Goal: Information Seeking & Learning: Compare options

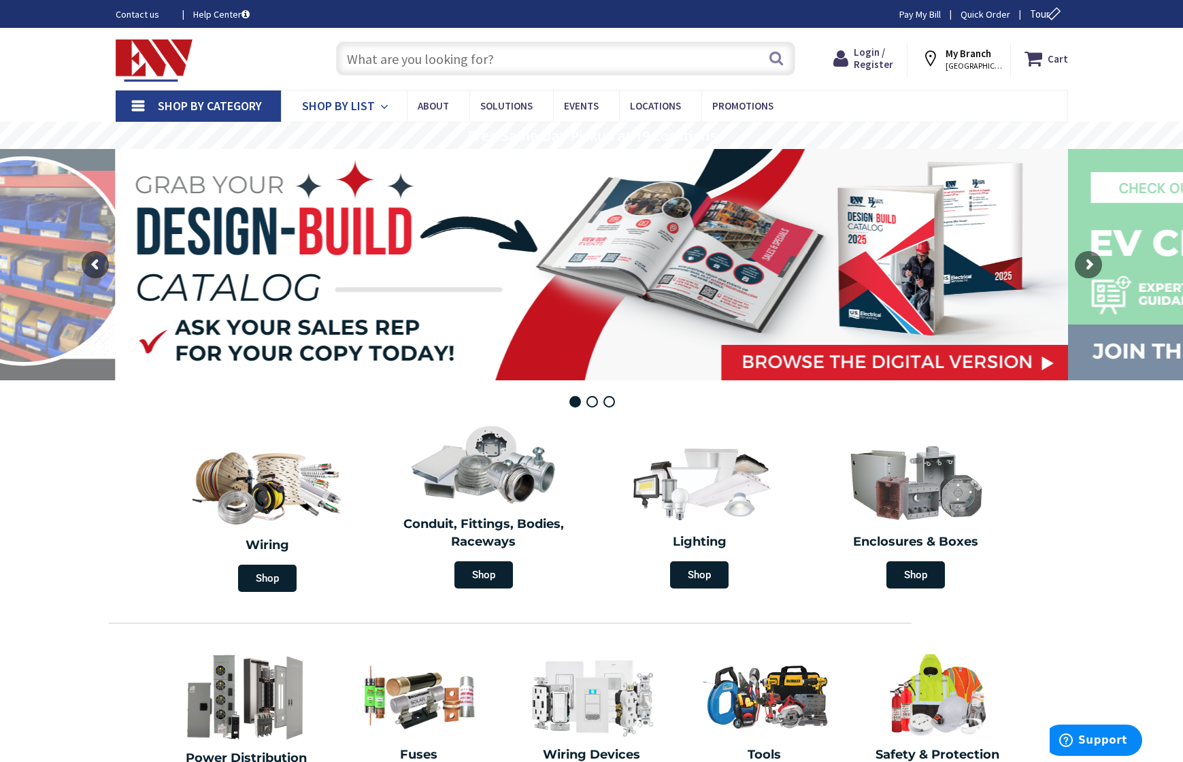
click at [373, 107] on link "Shop By List" at bounding box center [344, 105] width 126 height 31
click at [421, 63] on input "text" at bounding box center [565, 58] width 459 height 34
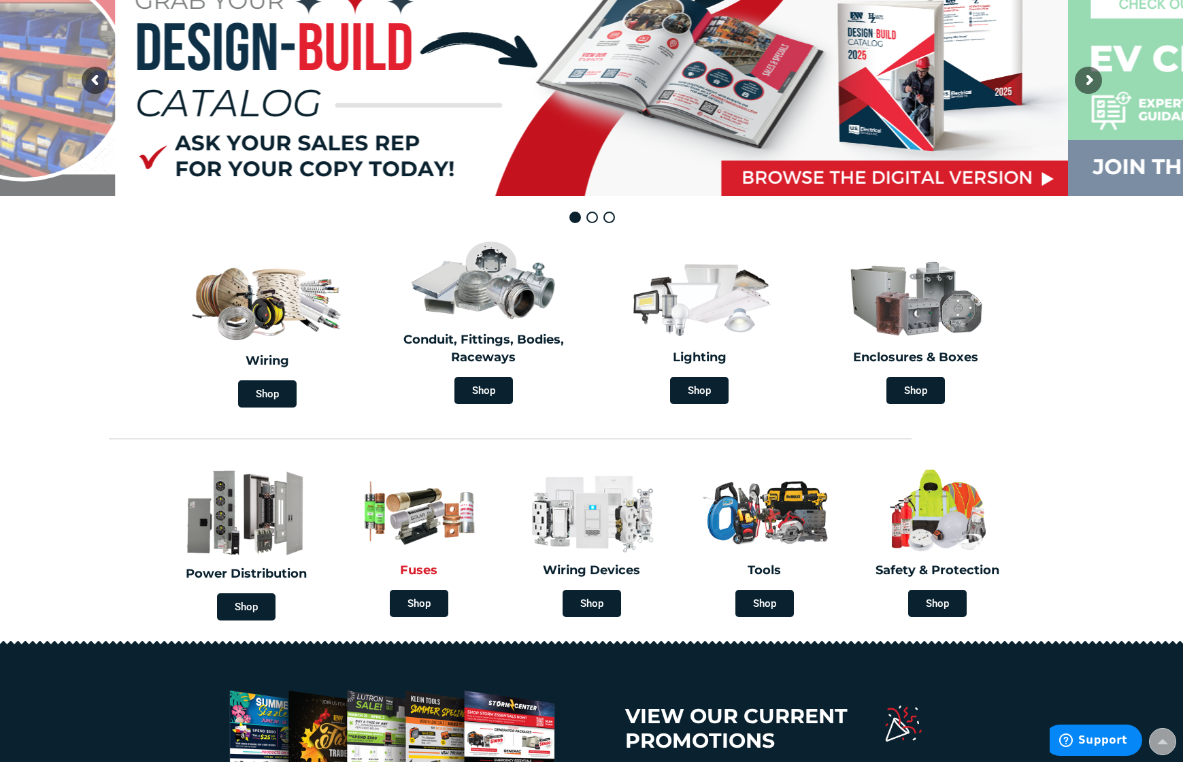
scroll to position [193, 0]
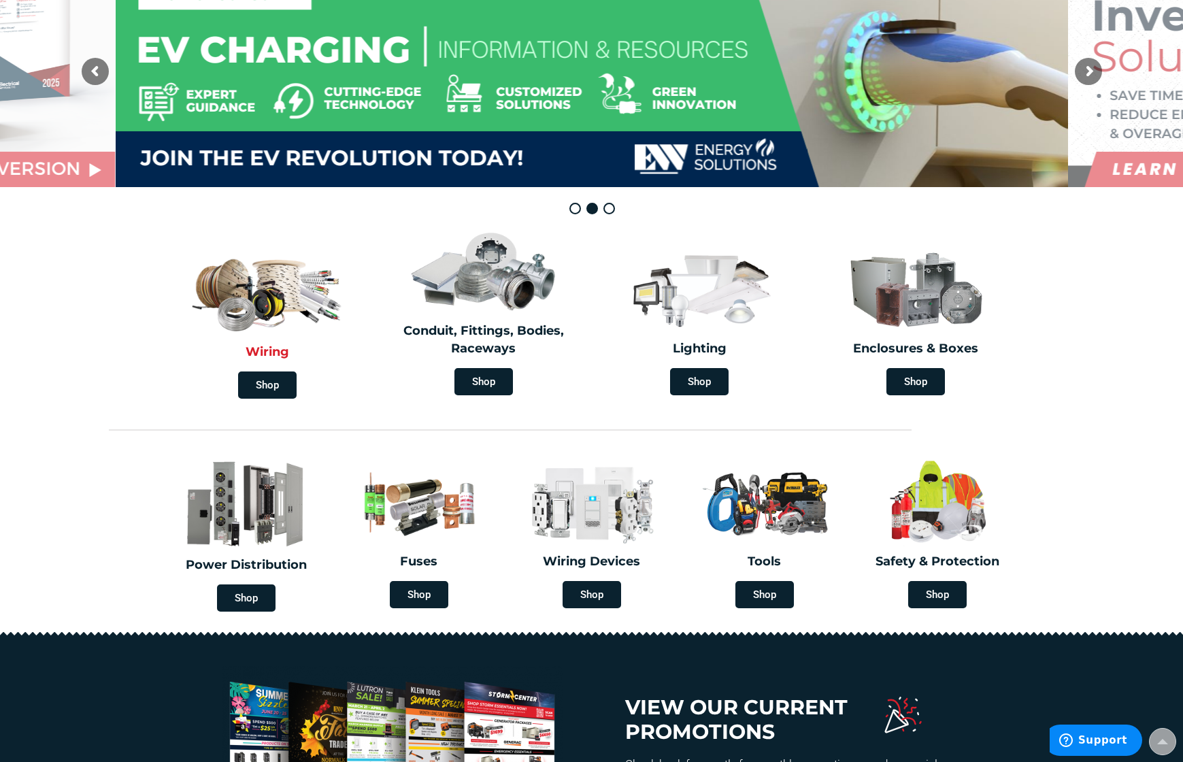
click at [252, 301] on img at bounding box center [267, 289] width 162 height 95
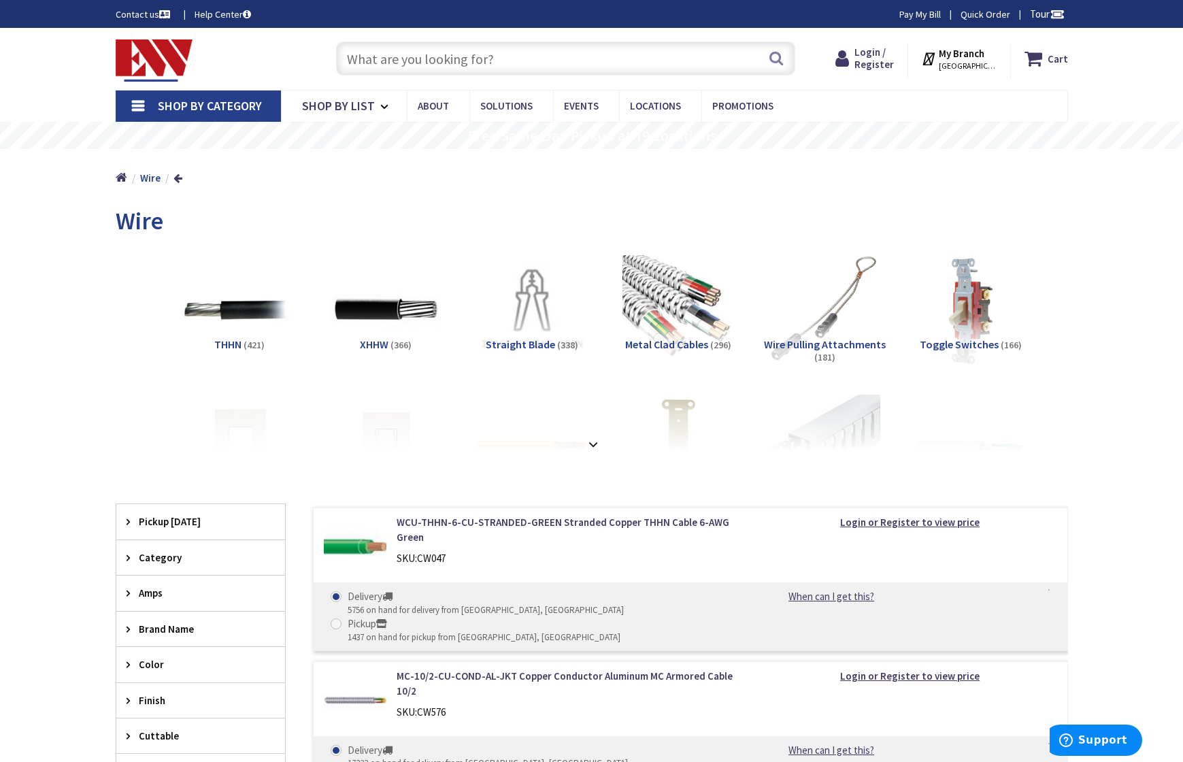
click at [154, 54] on img at bounding box center [155, 60] width 78 height 42
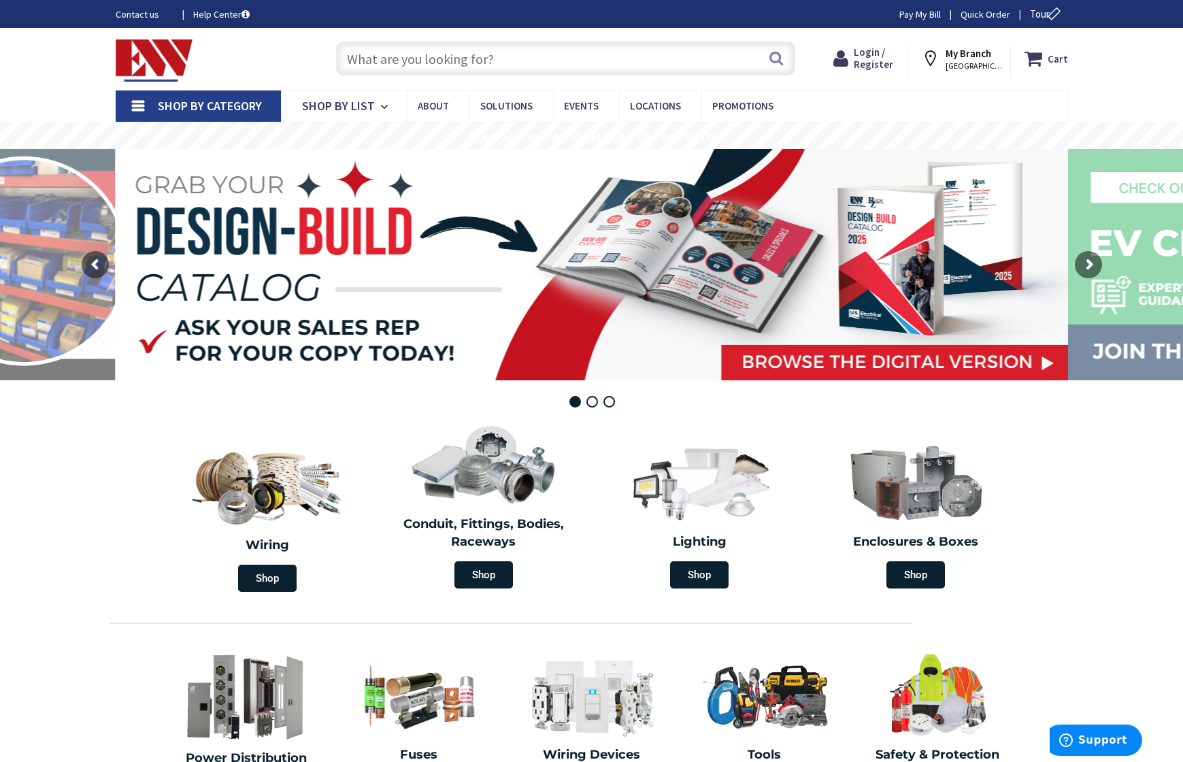
click at [441, 58] on input "text" at bounding box center [565, 58] width 459 height 34
paste input "NEMA L21-20P 20A 3-phase plug"
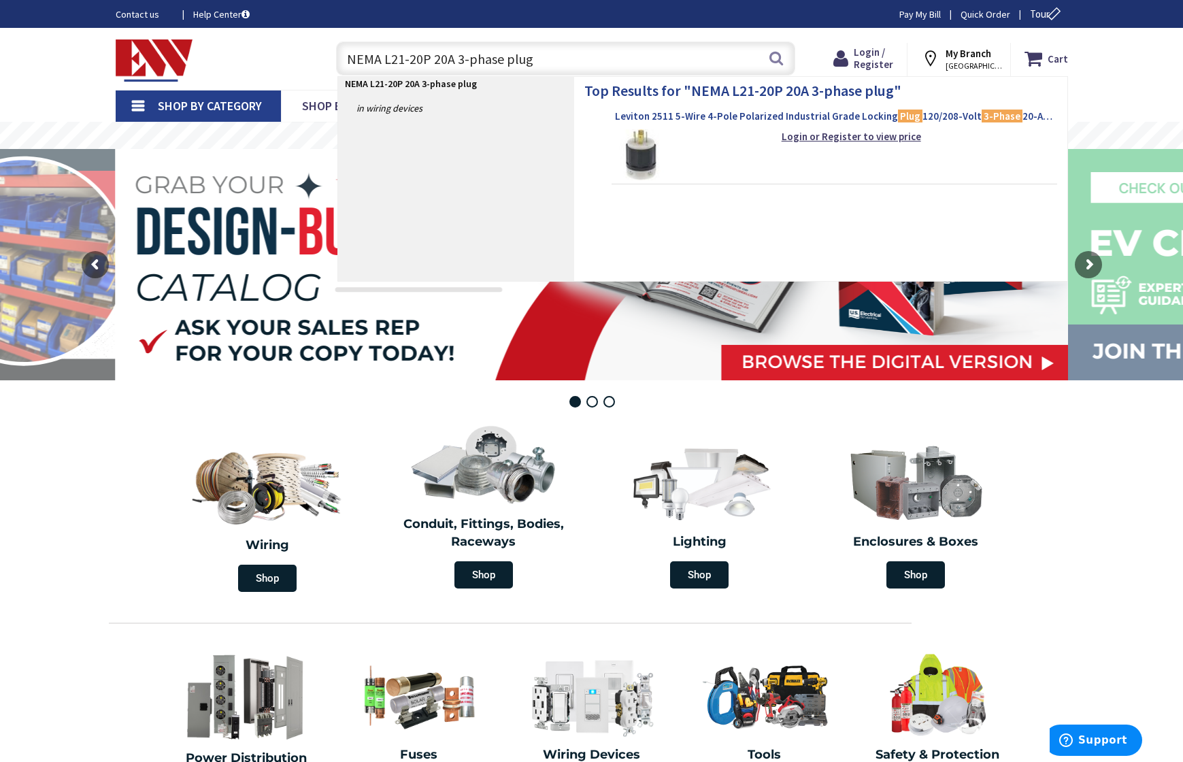
type input "NEMA L21-20P 20A 3-phase plug"
click at [688, 114] on span "Leviton 2511 5-Wire 4-Pole Polarized Industrial Grade Locking Plug 120/208-Volt…" at bounding box center [834, 116] width 439 height 14
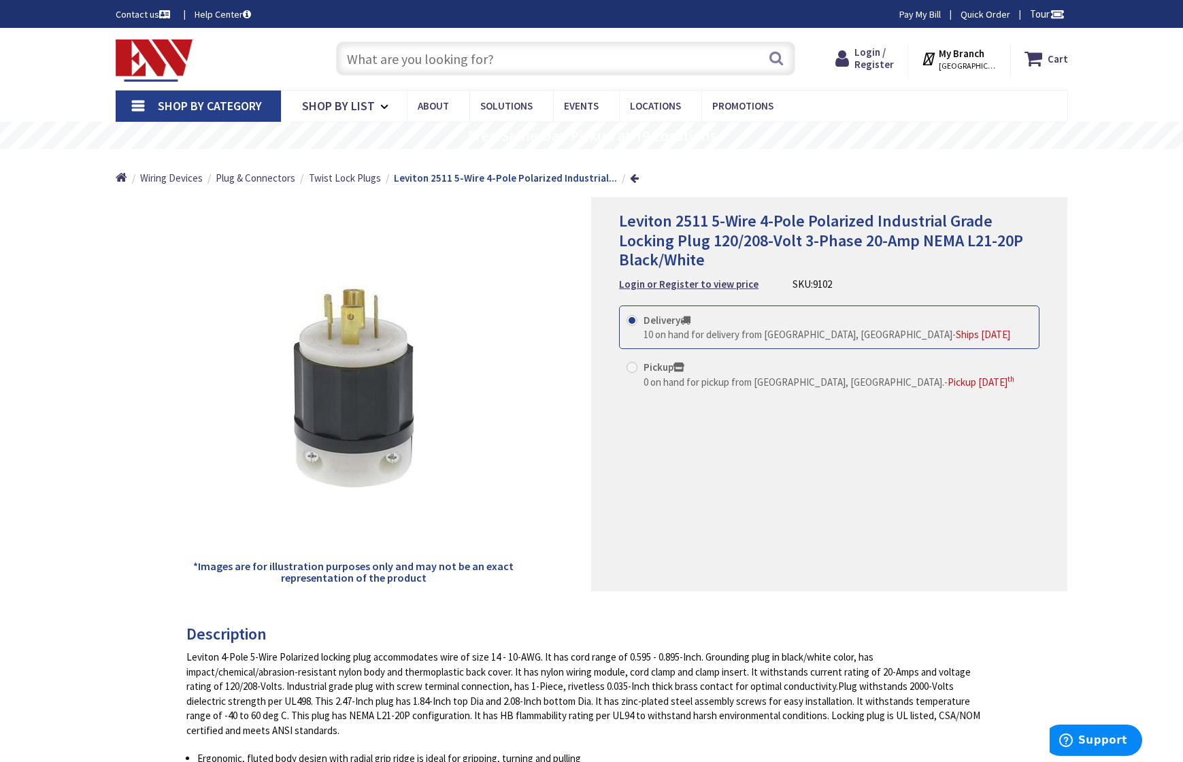
click at [341, 384] on img at bounding box center [354, 388] width 204 height 204
click at [480, 53] on input "text" at bounding box center [565, 58] width 459 height 34
paste input "120/208 V, 3-phase wye, 5-wire grounding"
type input "120/208 V, 3-phase wye, 5-wire grounding"
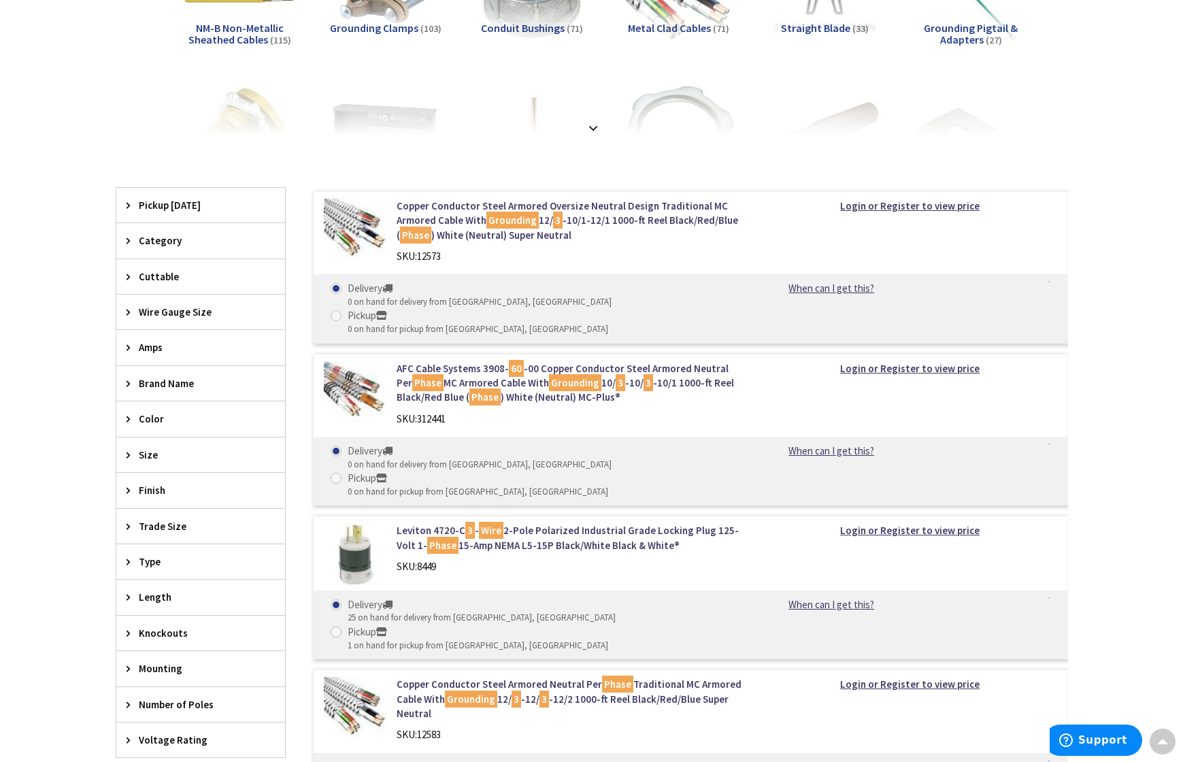
scroll to position [286, 0]
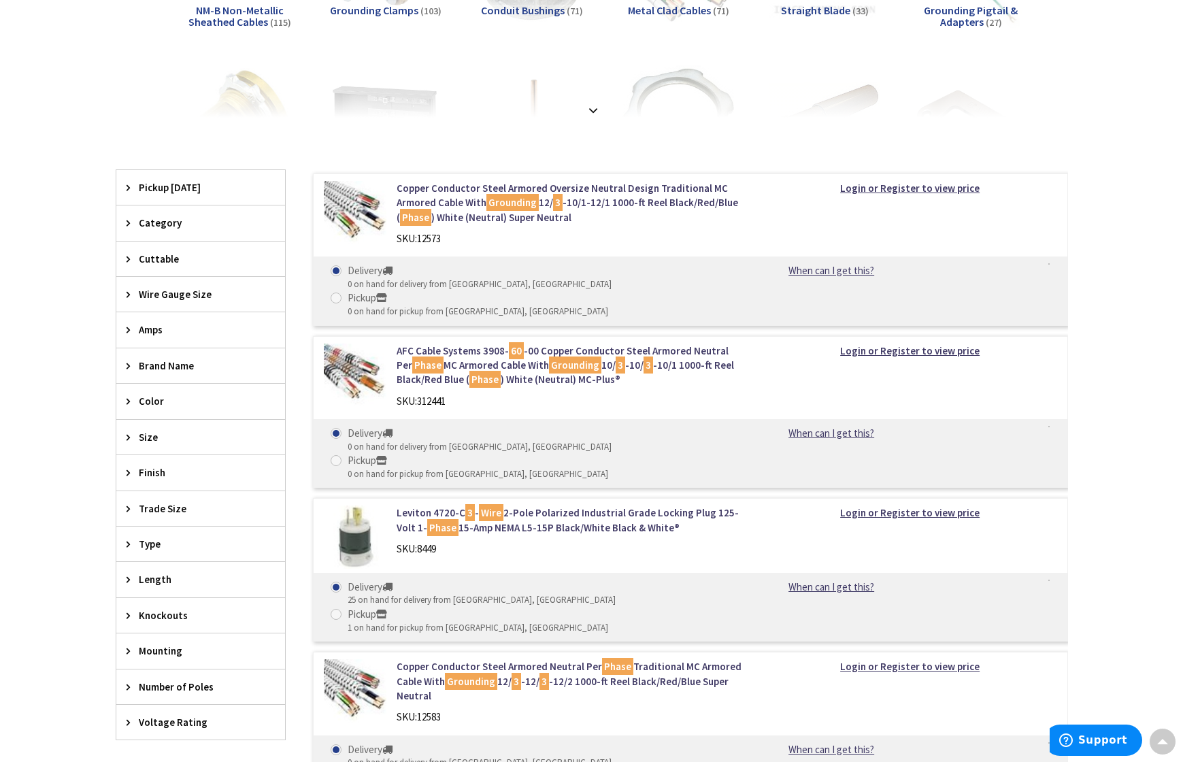
click at [154, 187] on span "Pickup [DATE]" at bounding box center [194, 187] width 111 height 14
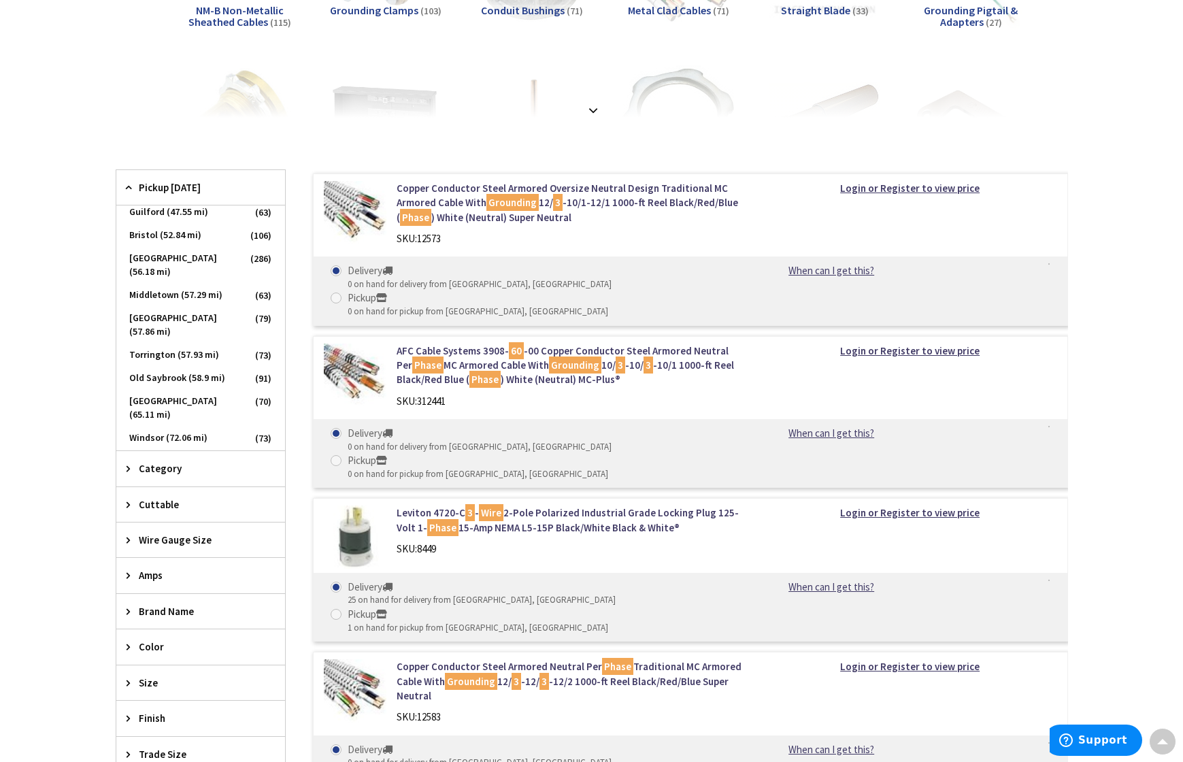
scroll to position [194, 0]
click at [163, 449] on span "Manchester (73.68 mi)" at bounding box center [200, 467] width 169 height 37
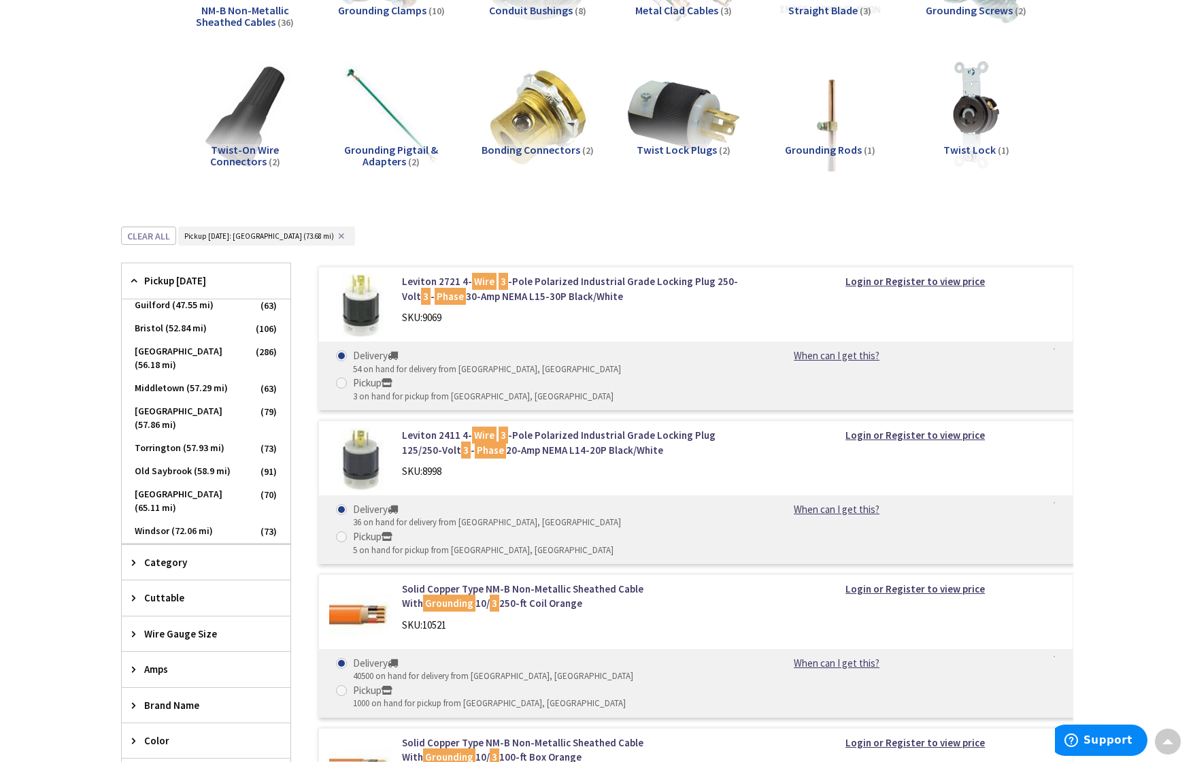
scroll to position [0, 0]
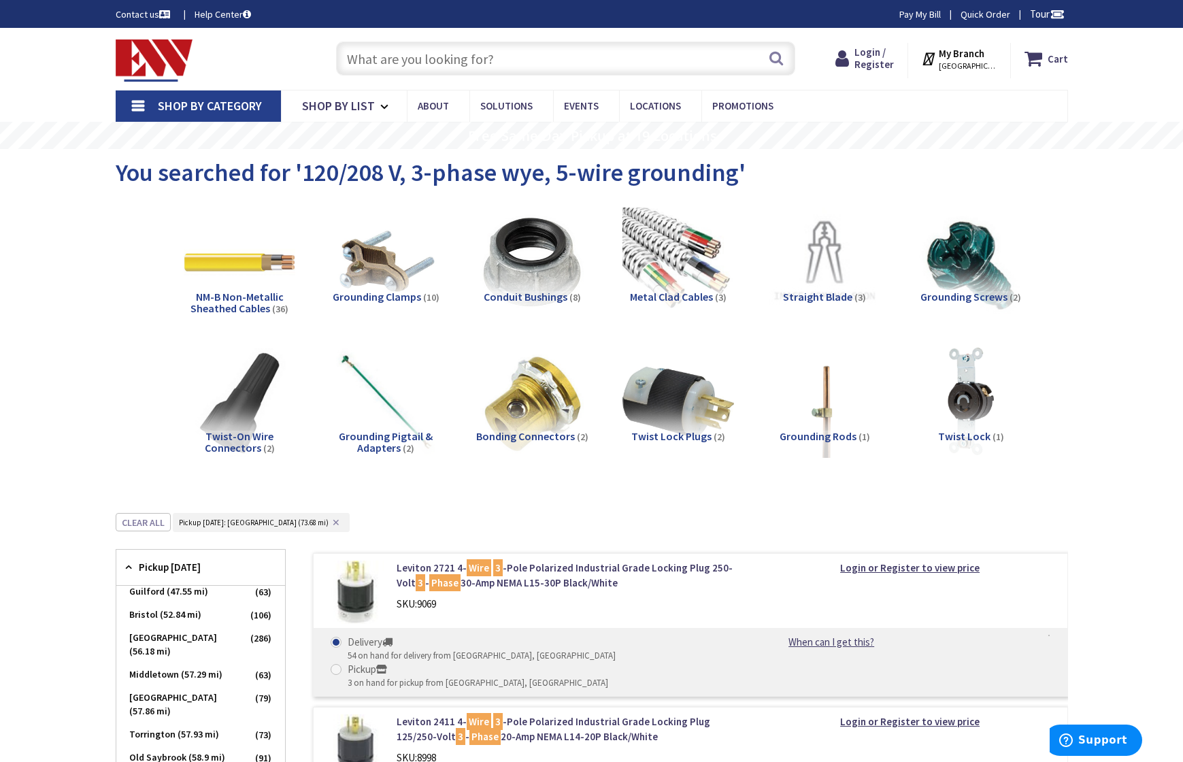
click at [967, 51] on strong "My Branch" at bounding box center [961, 53] width 46 height 13
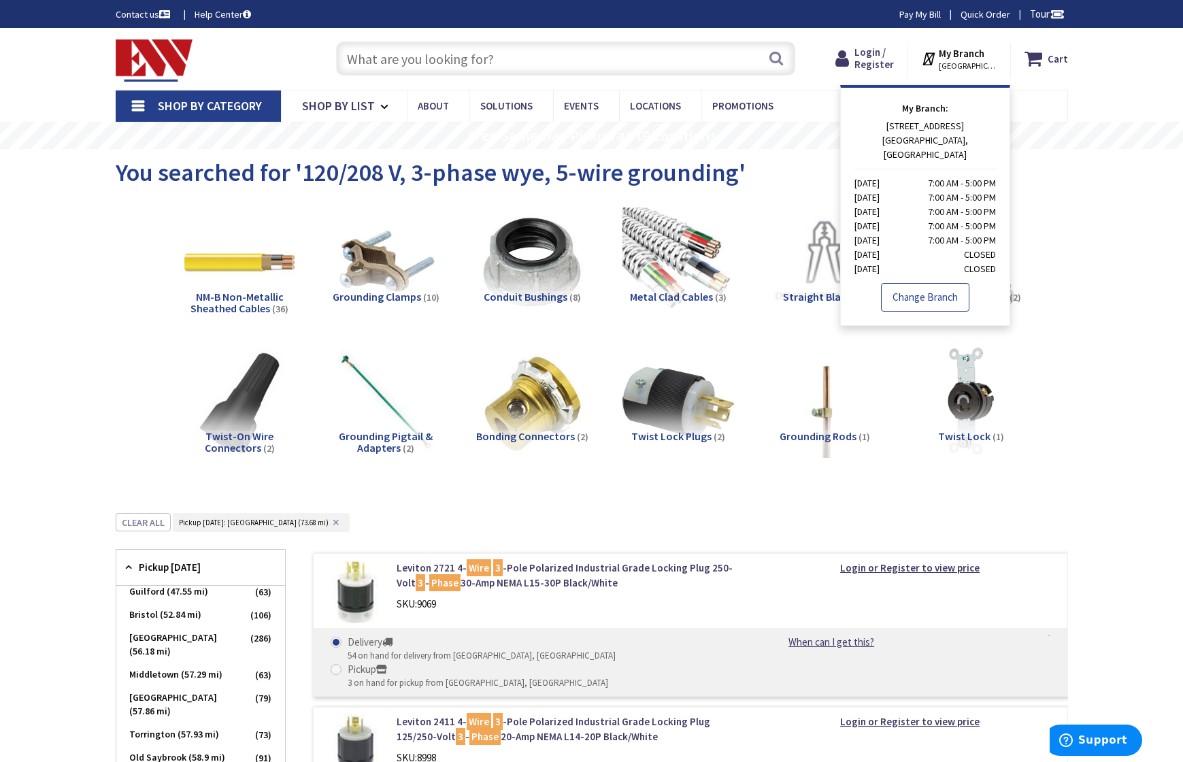
click at [919, 286] on link "Change Branch" at bounding box center [925, 297] width 88 height 29
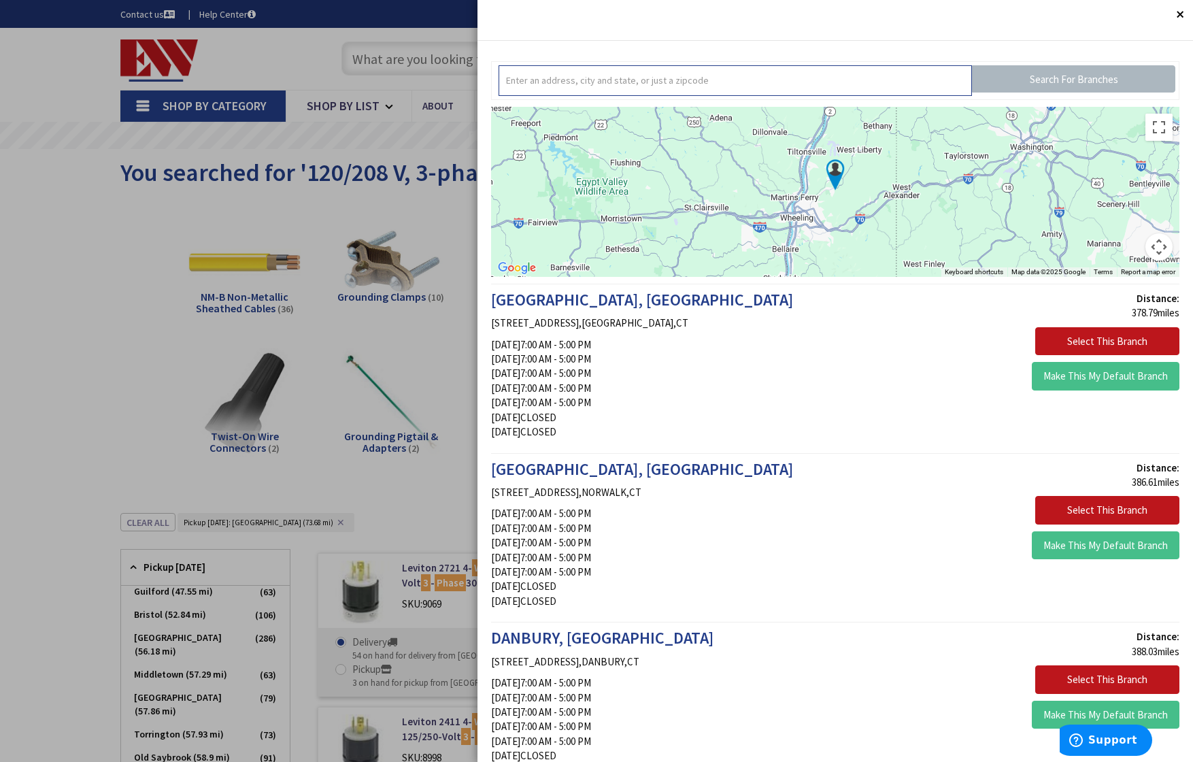
click at [615, 82] on input "text" at bounding box center [735, 80] width 474 height 31
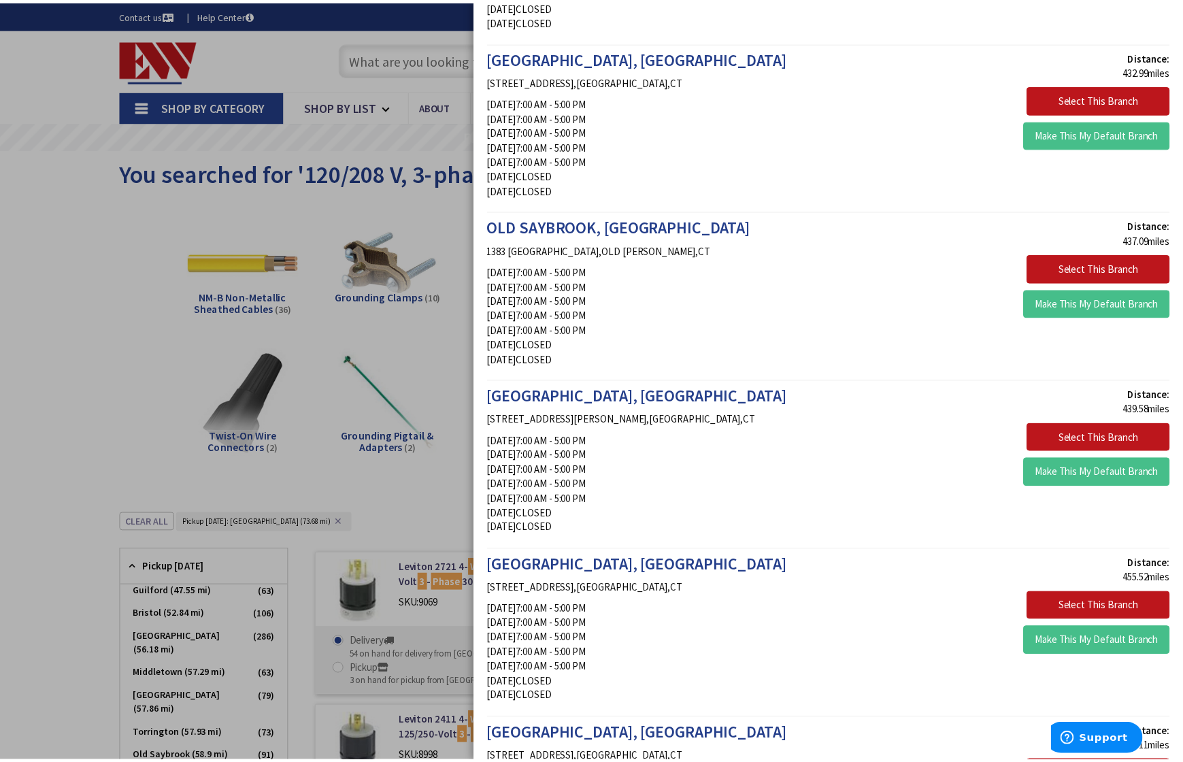
scroll to position [2642, 0]
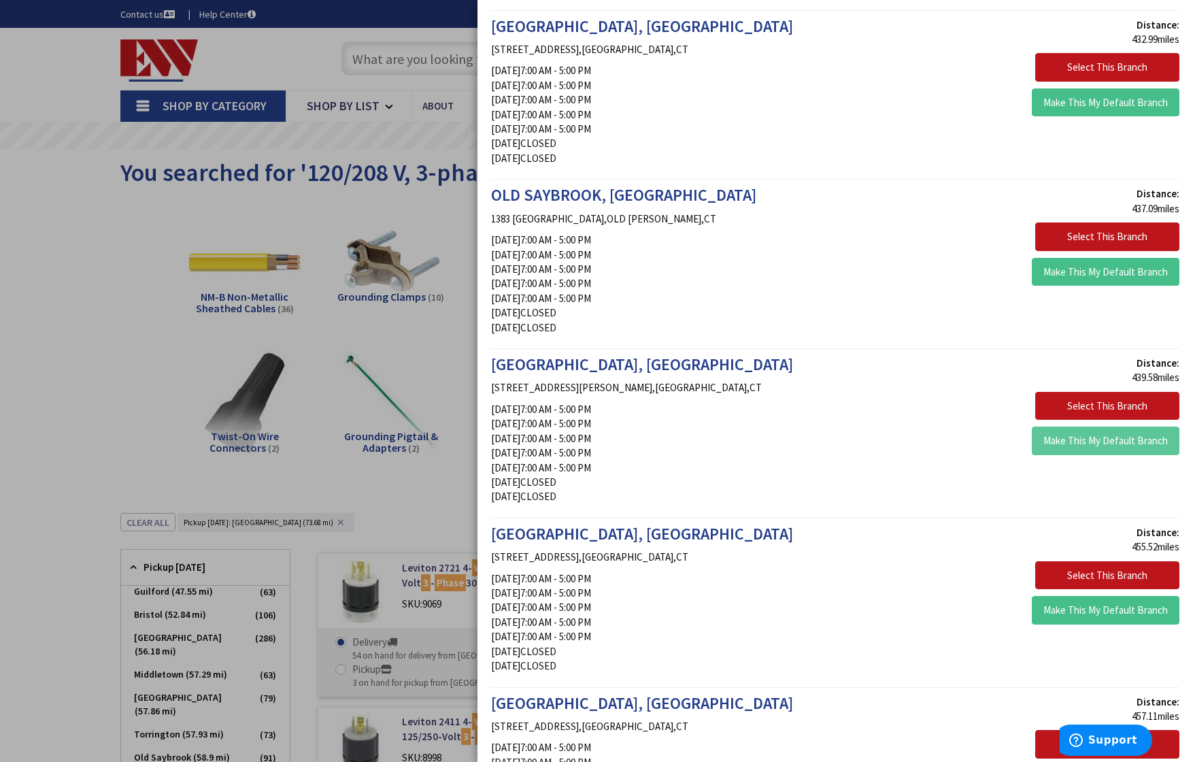
type input "Manchester"
click at [1078, 441] on button "Make This My Default Branch" at bounding box center [1106, 440] width 148 height 29
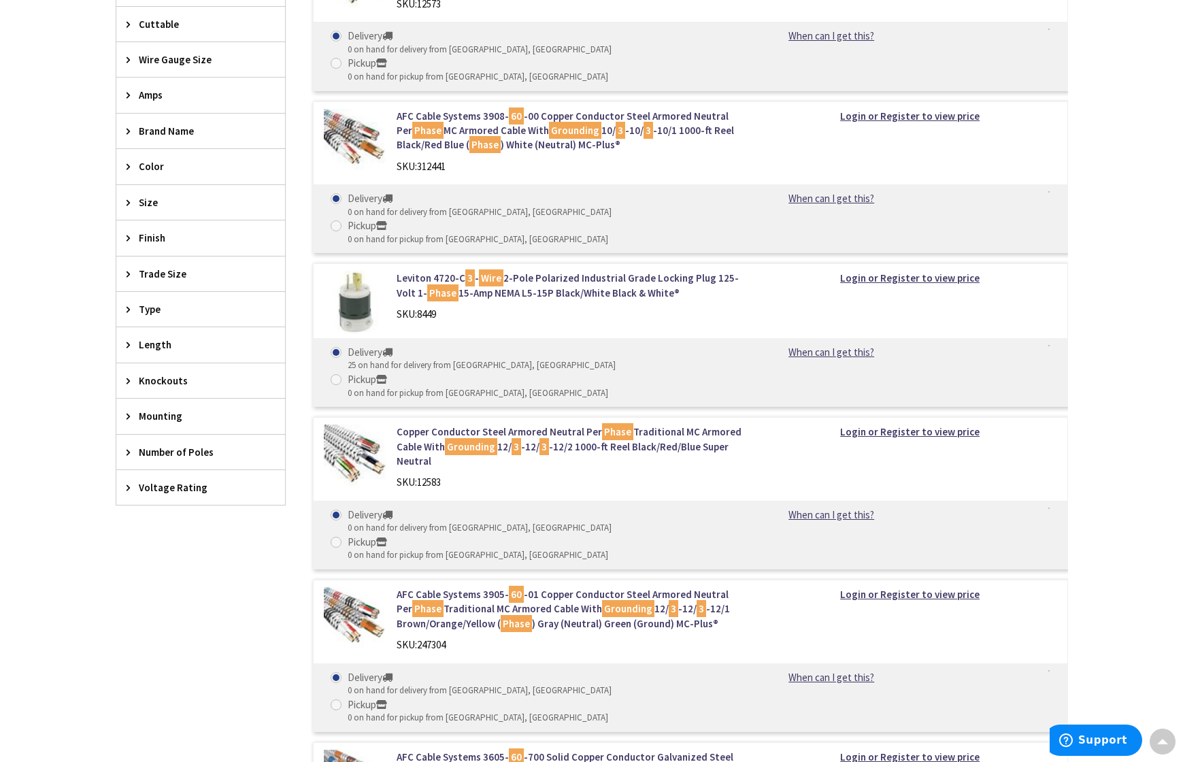
scroll to position [530, 0]
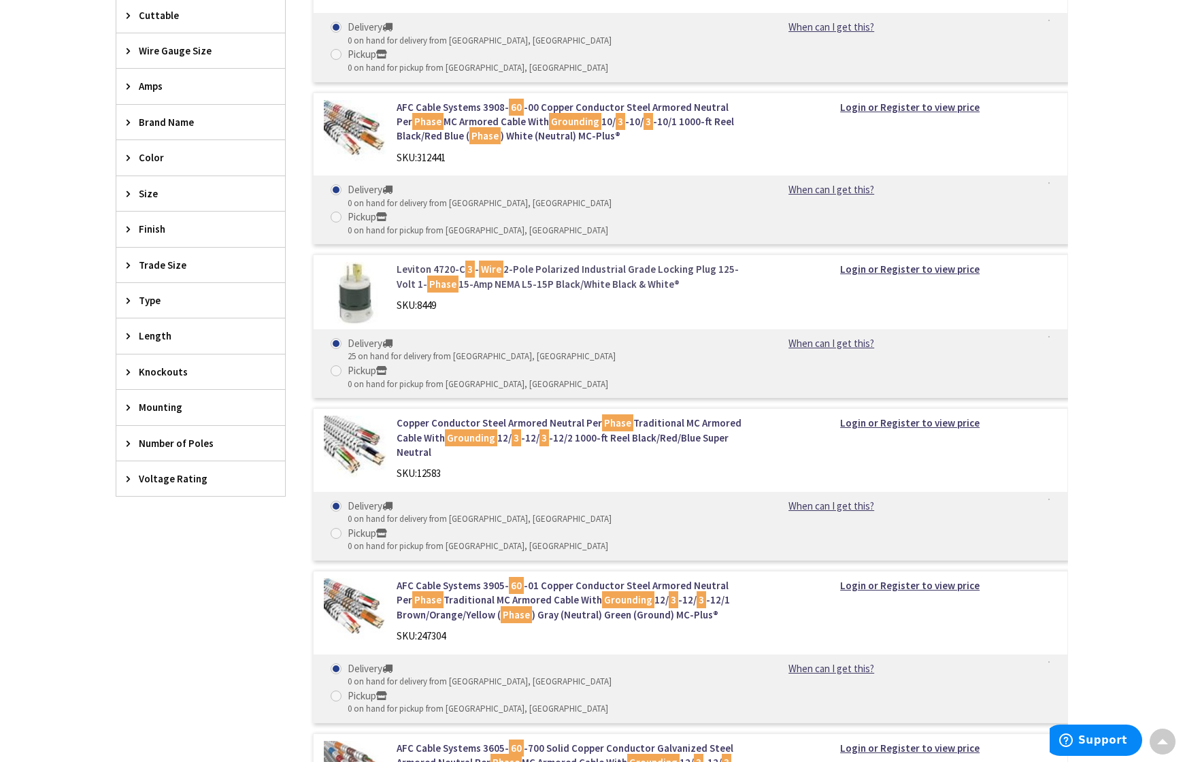
click at [531, 262] on link "Leviton 4720-C 3 - Wire 2-Pole Polarized Industrial Grade Locking Plug 125-Volt…" at bounding box center [569, 276] width 346 height 29
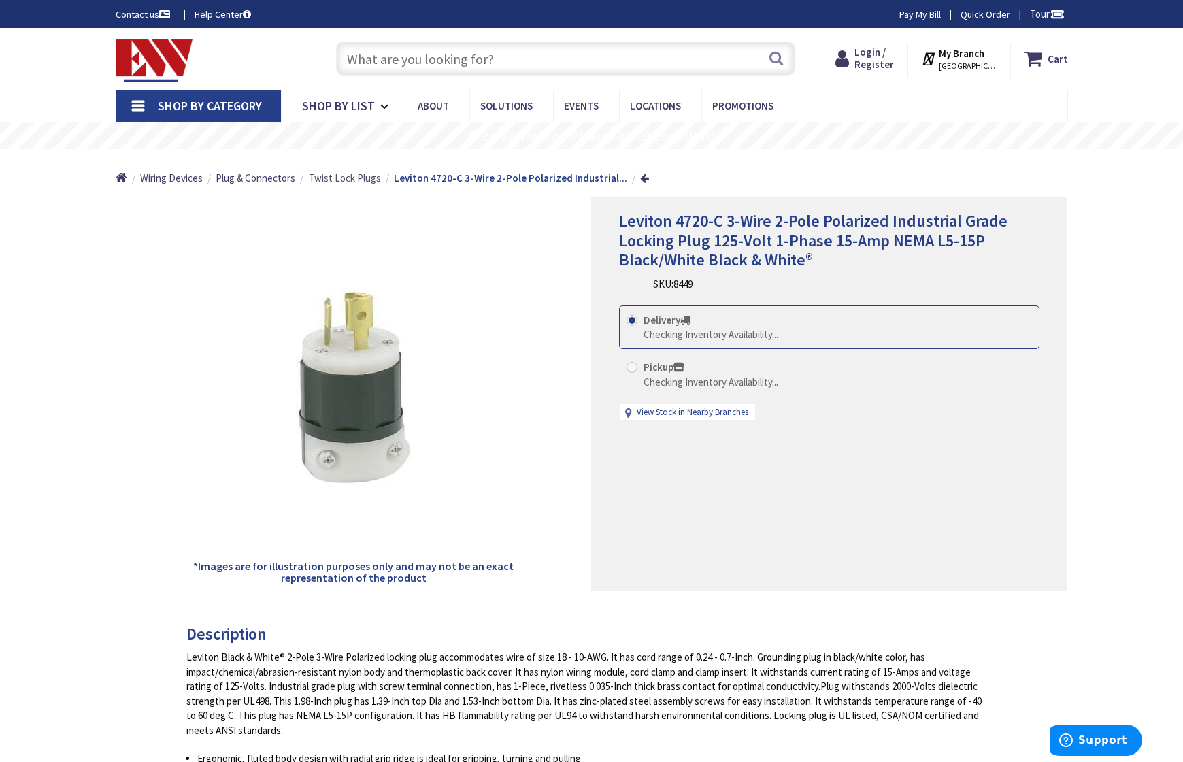
click at [334, 177] on span "Twist Lock Plugs" at bounding box center [345, 177] width 72 height 13
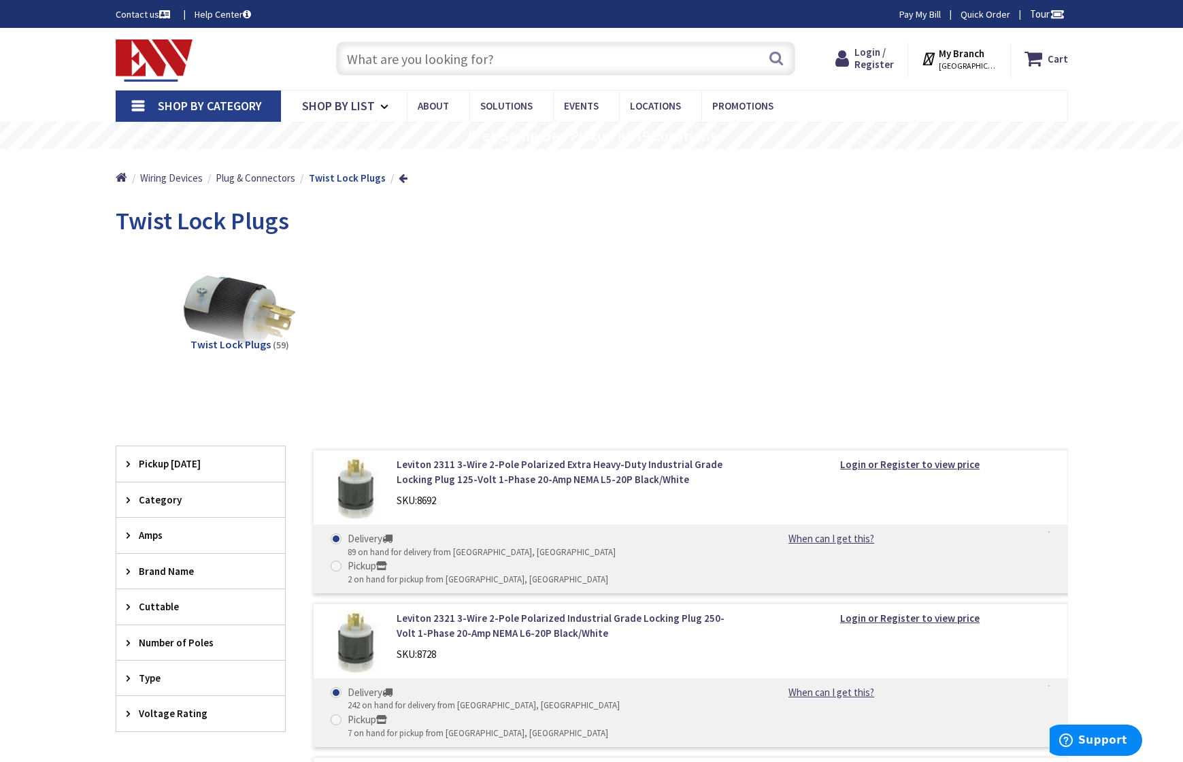
click at [132, 537] on icon at bounding box center [131, 535] width 10 height 10
click at [153, 585] on span "20 Amp" at bounding box center [200, 585] width 169 height 23
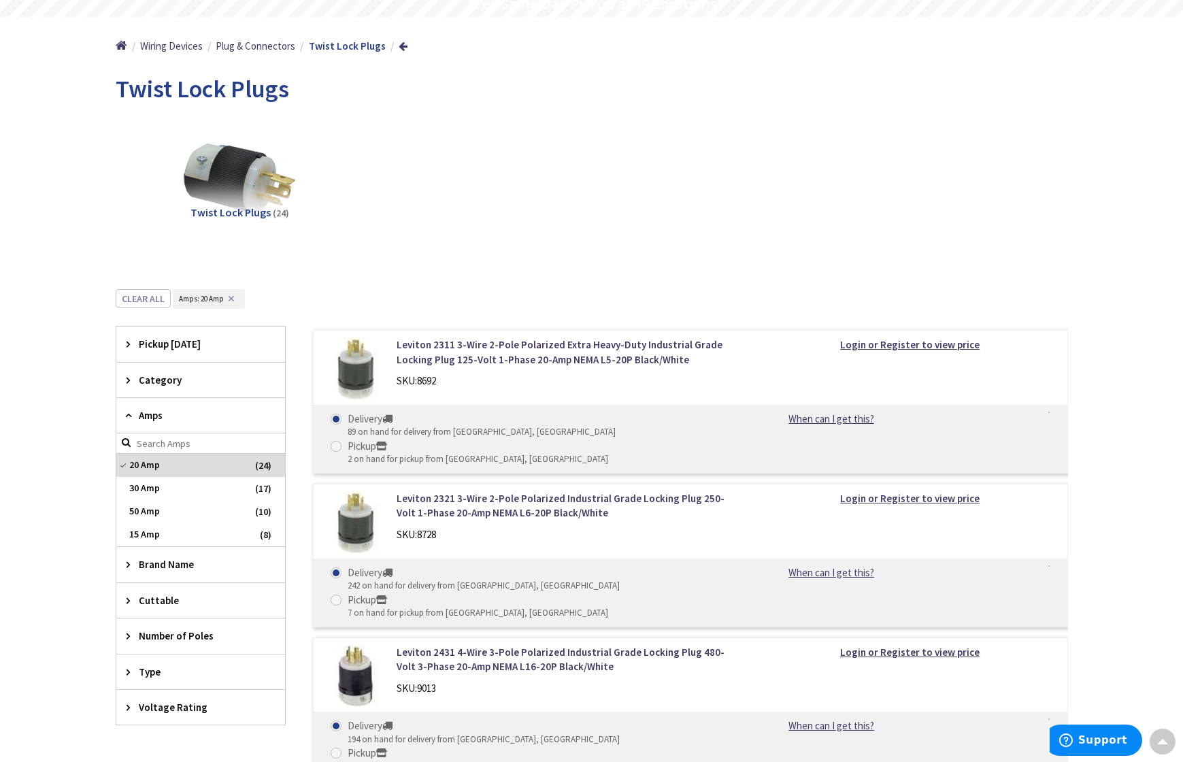
scroll to position [150, 0]
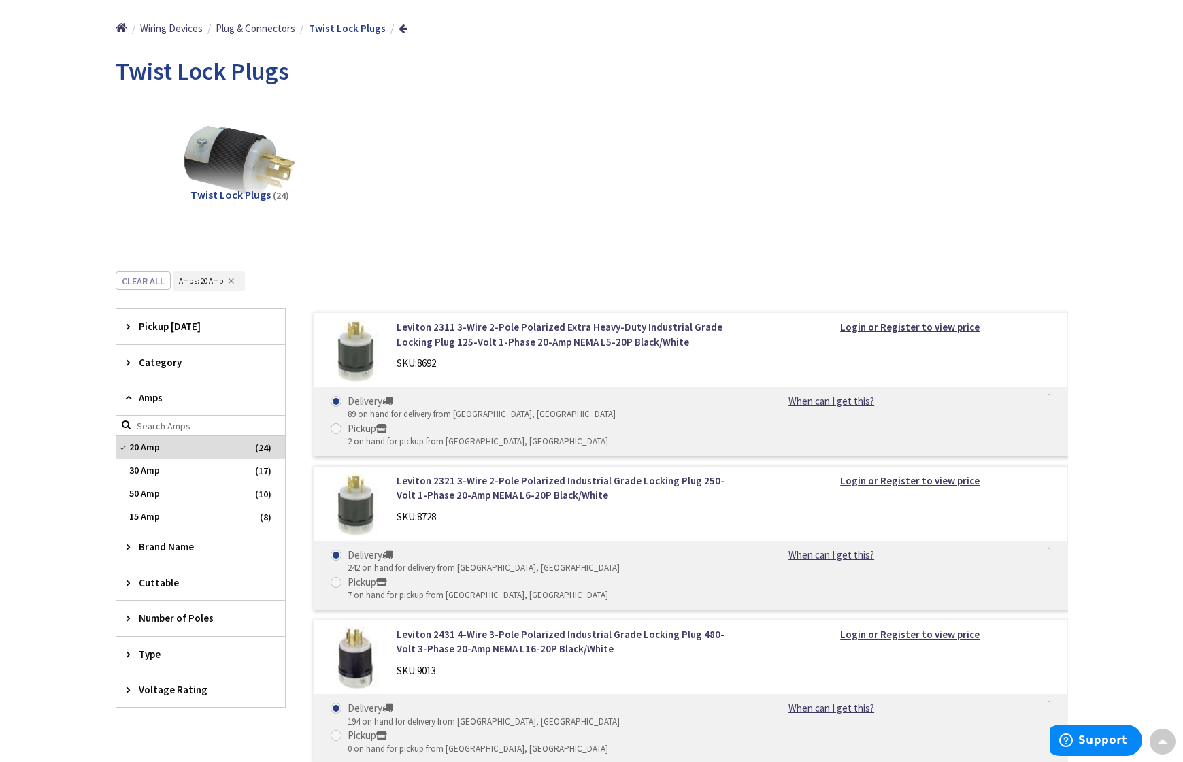
click at [128, 617] on icon at bounding box center [131, 618] width 10 height 10
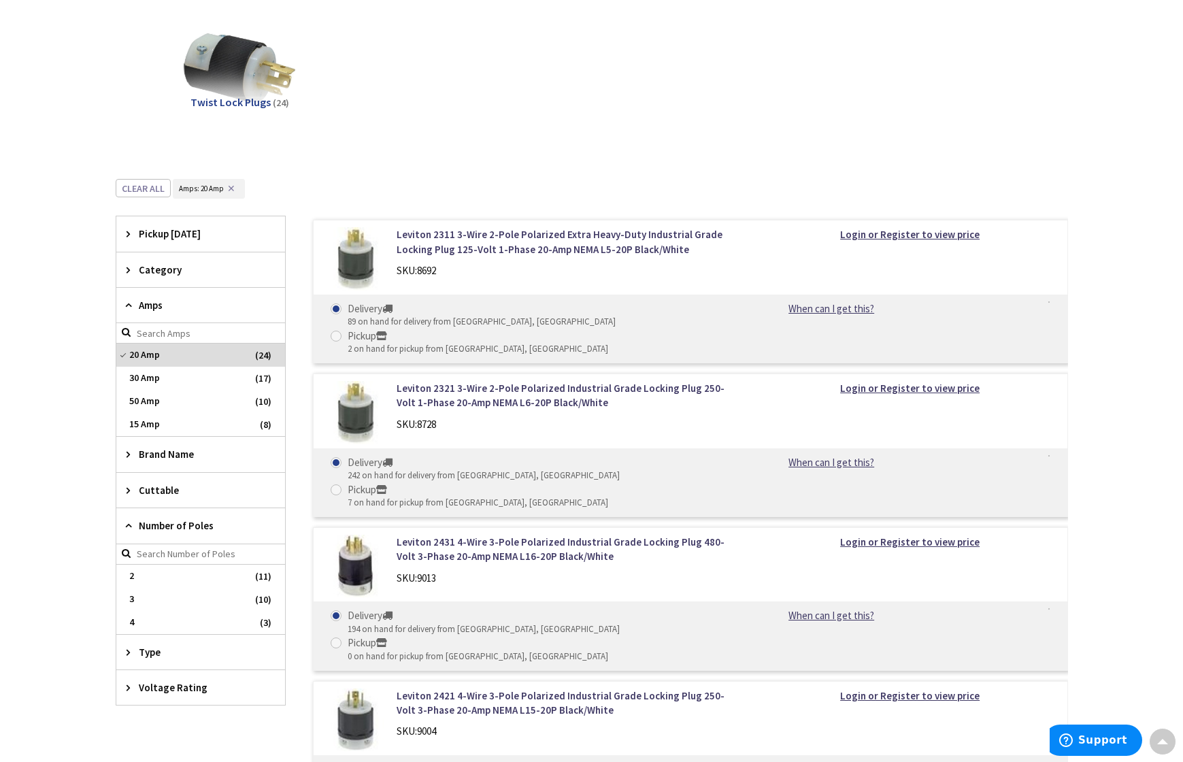
scroll to position [339, 0]
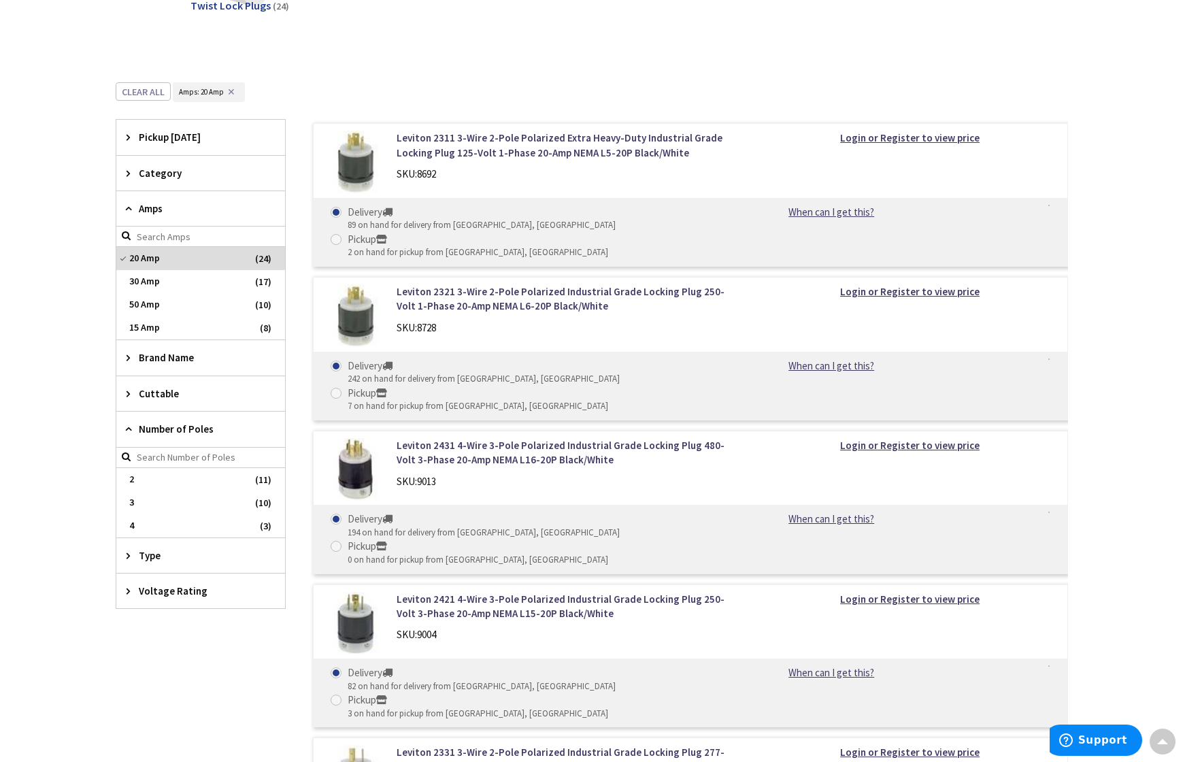
click at [124, 554] on div "Type" at bounding box center [200, 555] width 169 height 35
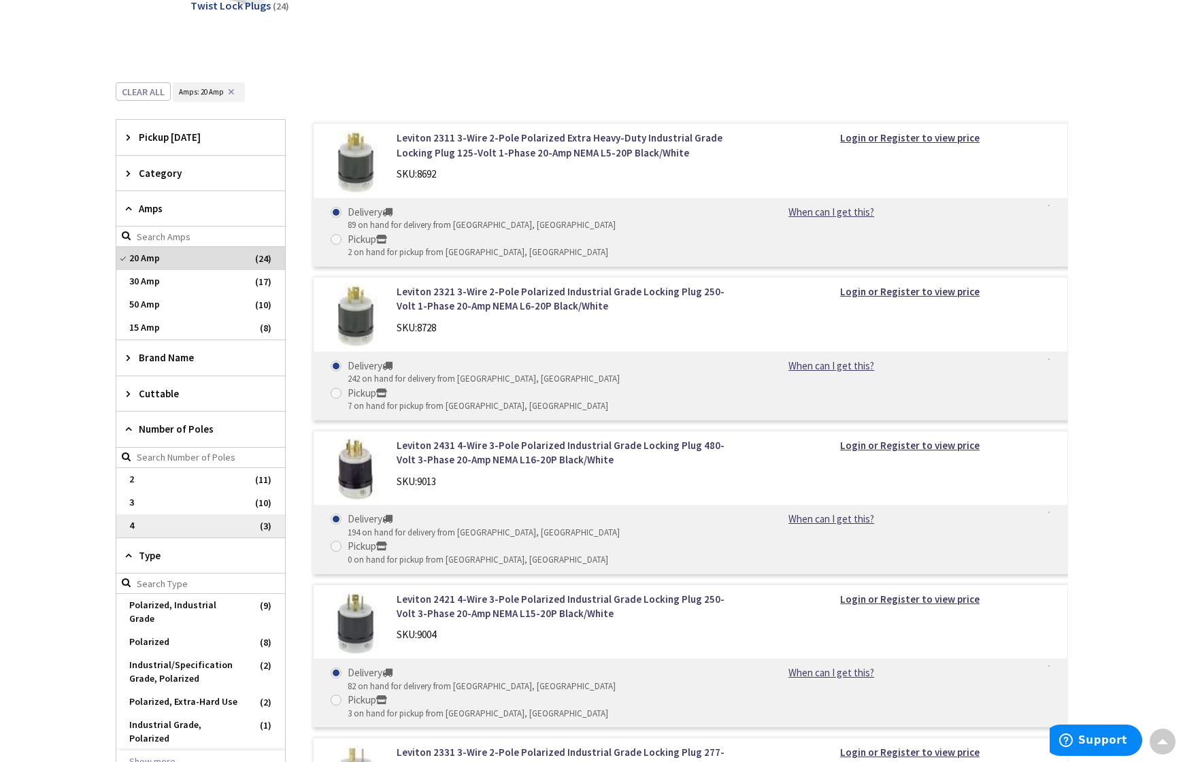
click at [133, 526] on span "4" at bounding box center [200, 525] width 169 height 23
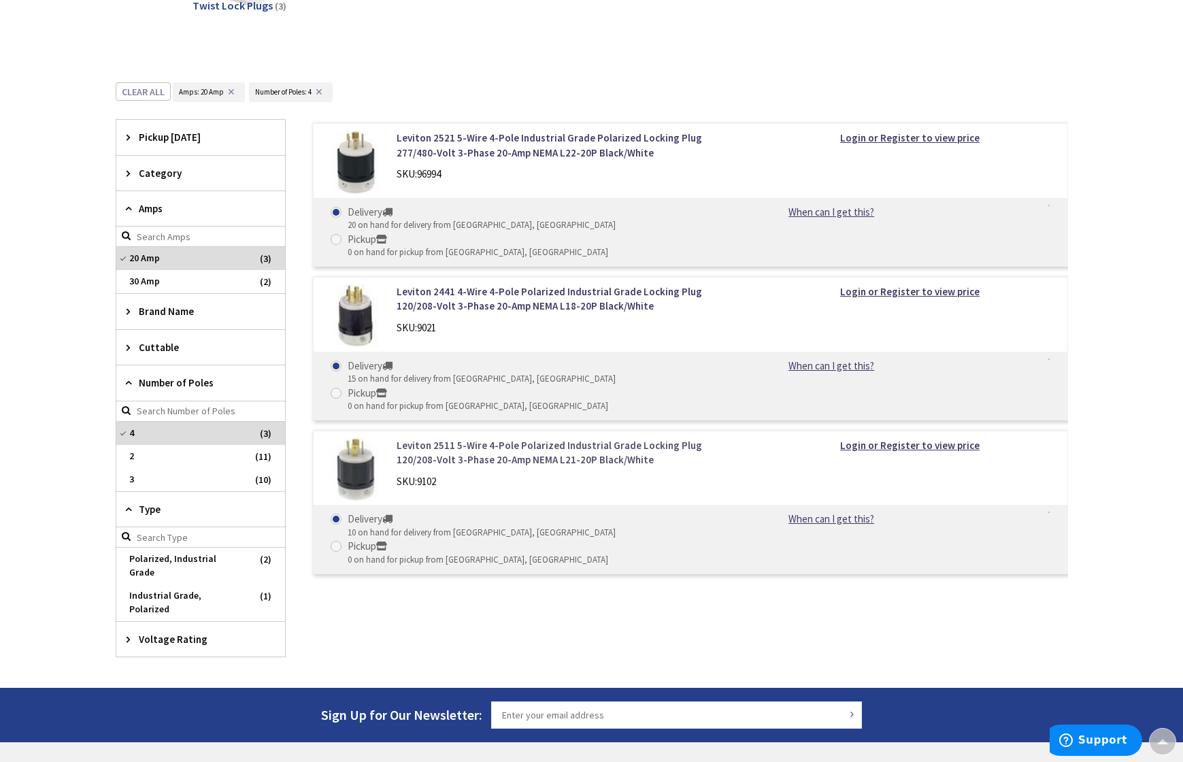
click at [437, 438] on link "Leviton 2511 5-Wire 4-Pole Polarized Industrial Grade Locking Plug 120/208-Volt…" at bounding box center [569, 452] width 346 height 29
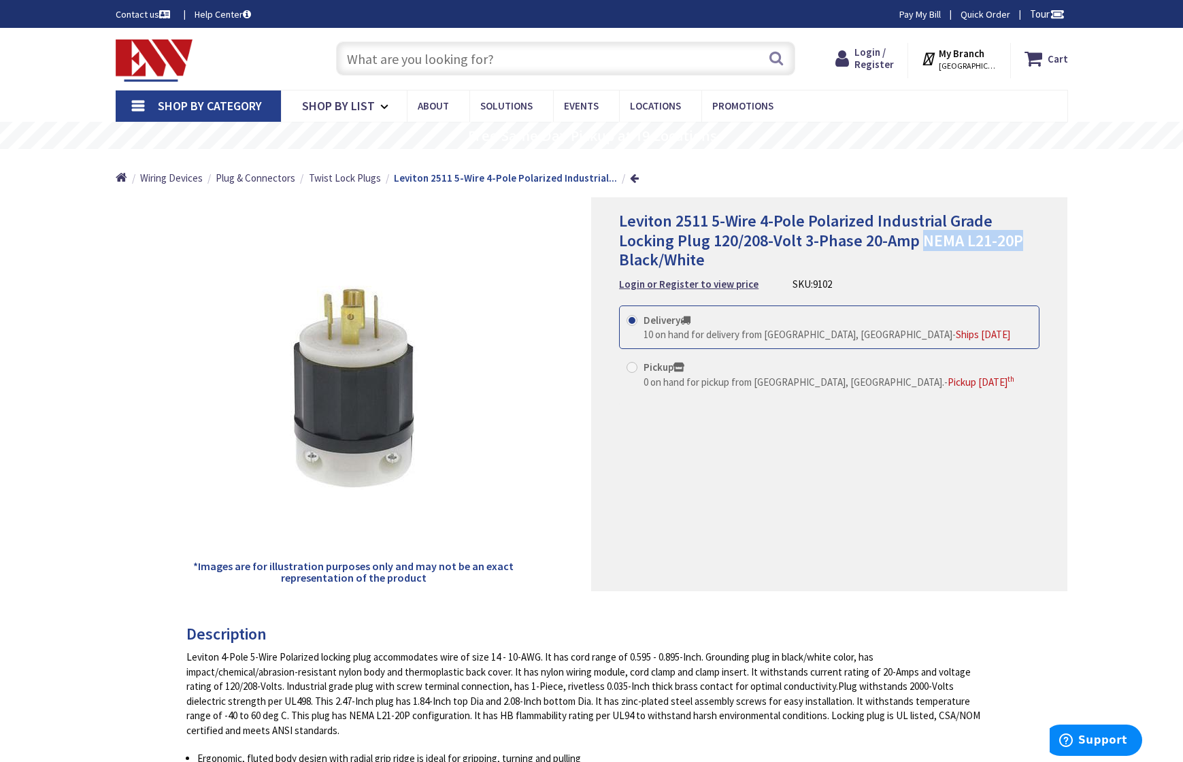
drag, startPoint x: 921, startPoint y: 239, endPoint x: 1019, endPoint y: 243, distance: 98.0
click at [1019, 243] on span "Leviton 2511 5-Wire 4-Pole Polarized Industrial Grade Locking Plug 120/208-Volt…" at bounding box center [821, 240] width 404 height 61
copy span "NEMA L21-20P"
click at [430, 60] on input "text" at bounding box center [565, 58] width 459 height 34
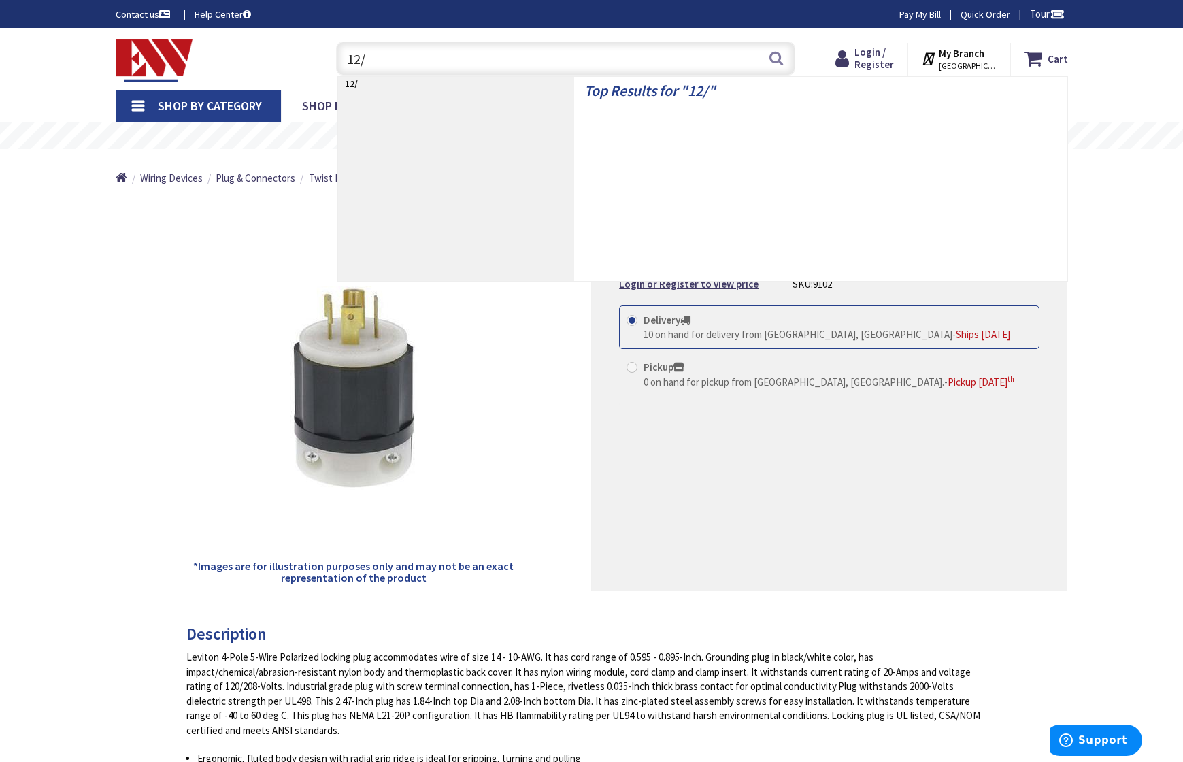
type input "12/5"
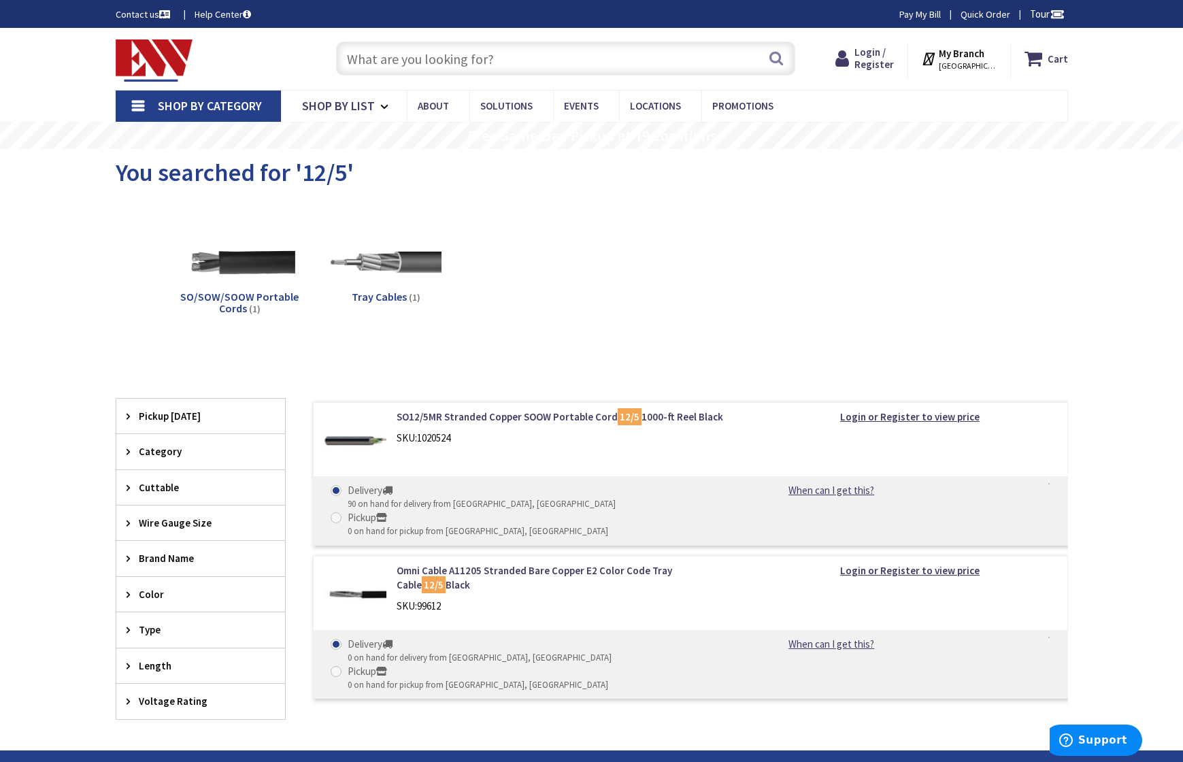
click at [481, 58] on input "text" at bounding box center [565, 58] width 459 height 34
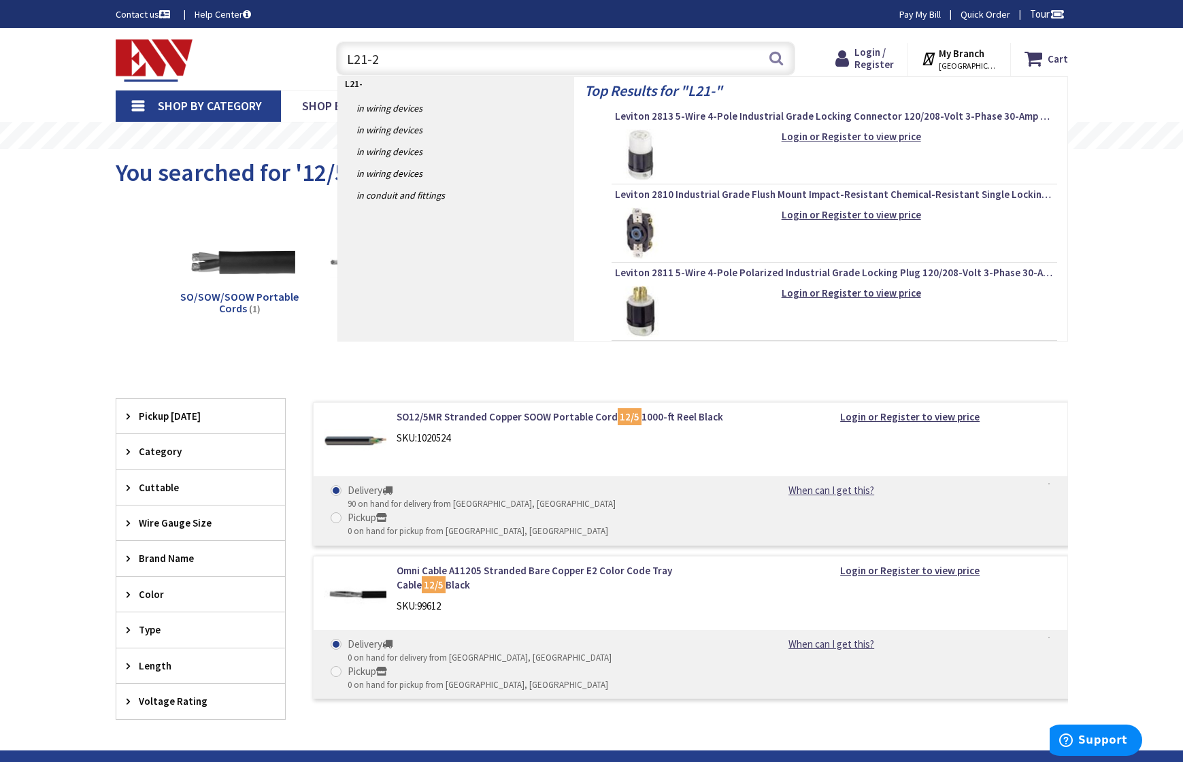
type input "L21-20"
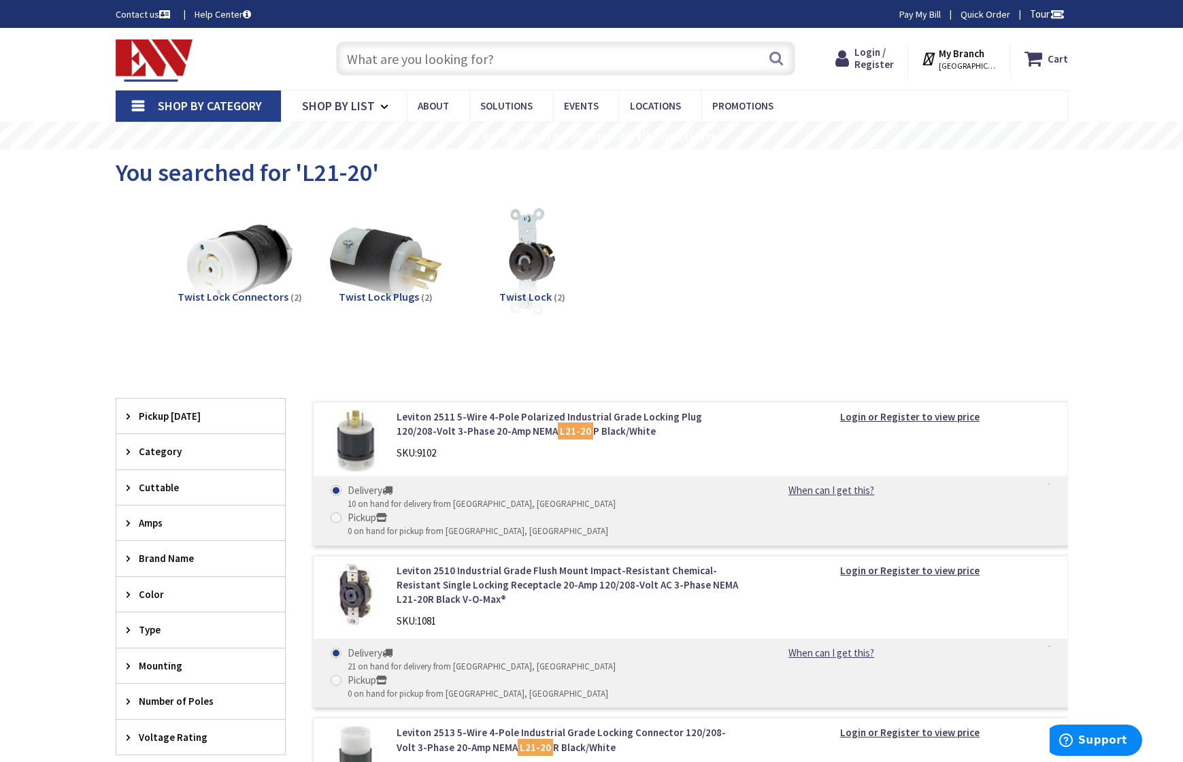
click at [370, 299] on span "Twist Lock Plugs" at bounding box center [379, 297] width 80 height 14
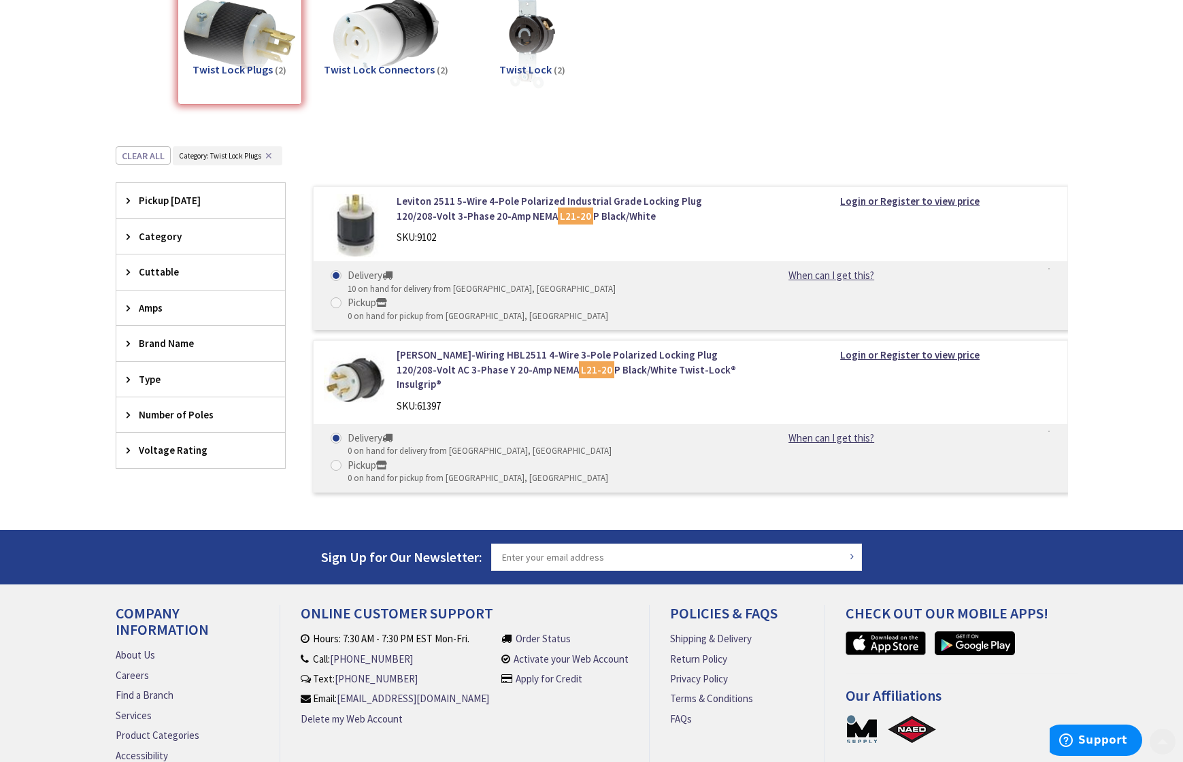
scroll to position [284, 0]
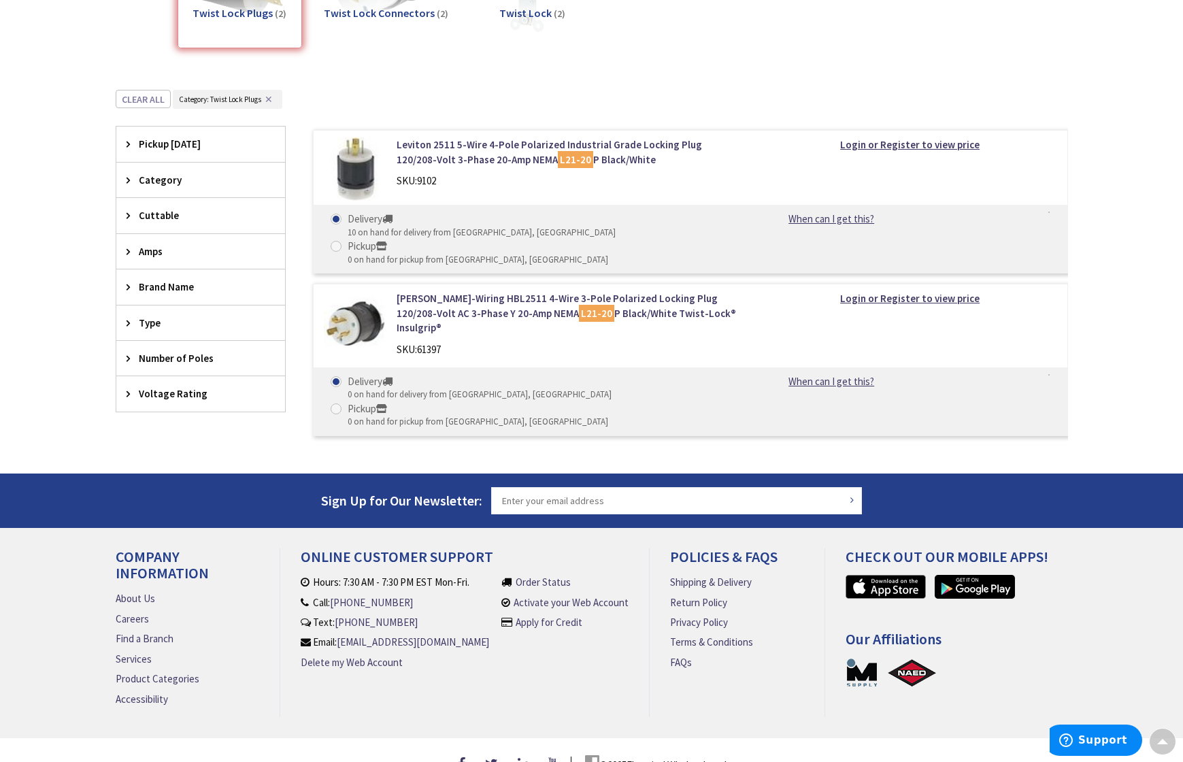
click at [346, 303] on img at bounding box center [355, 322] width 63 height 63
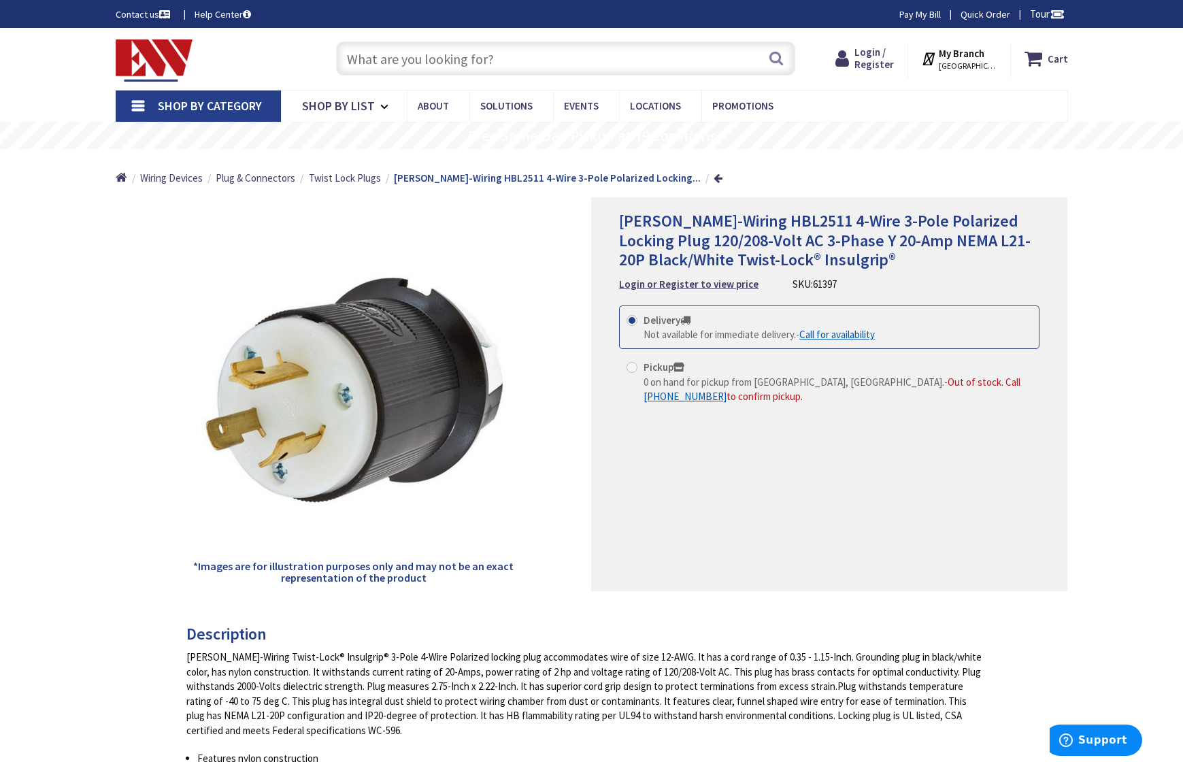
click at [412, 60] on input "text" at bounding box center [565, 58] width 459 height 34
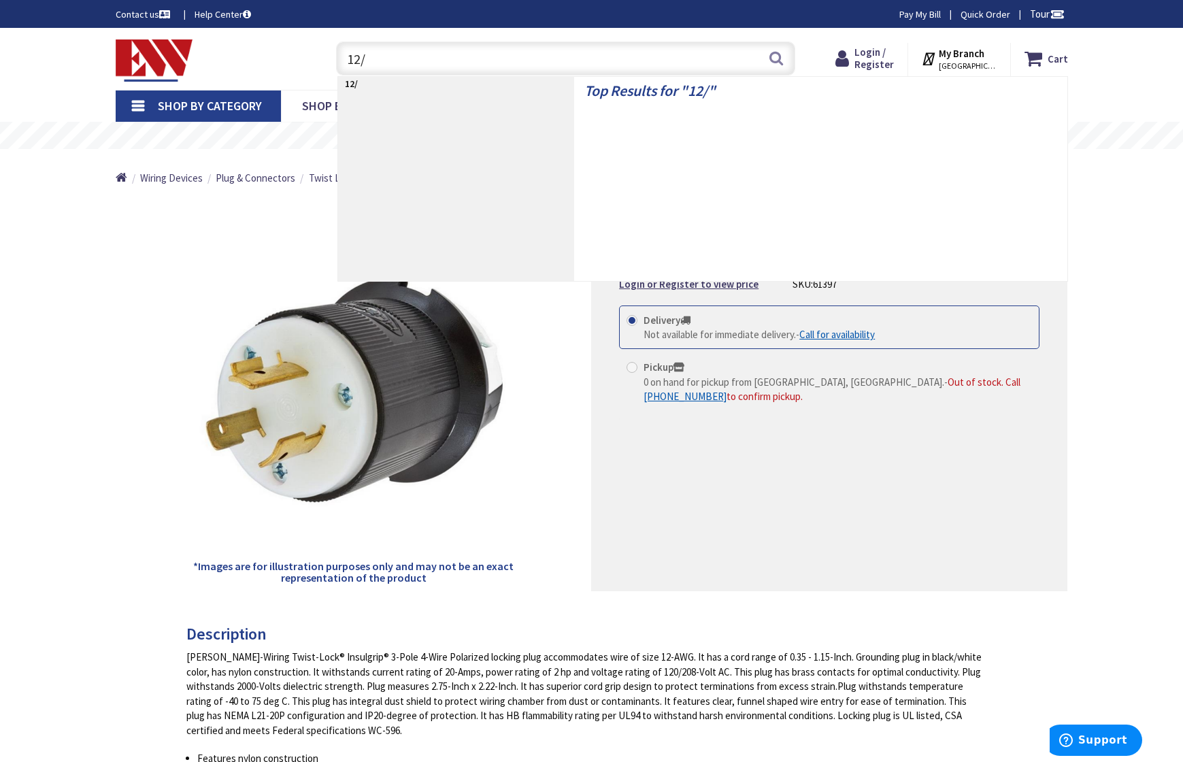
type input "12/5"
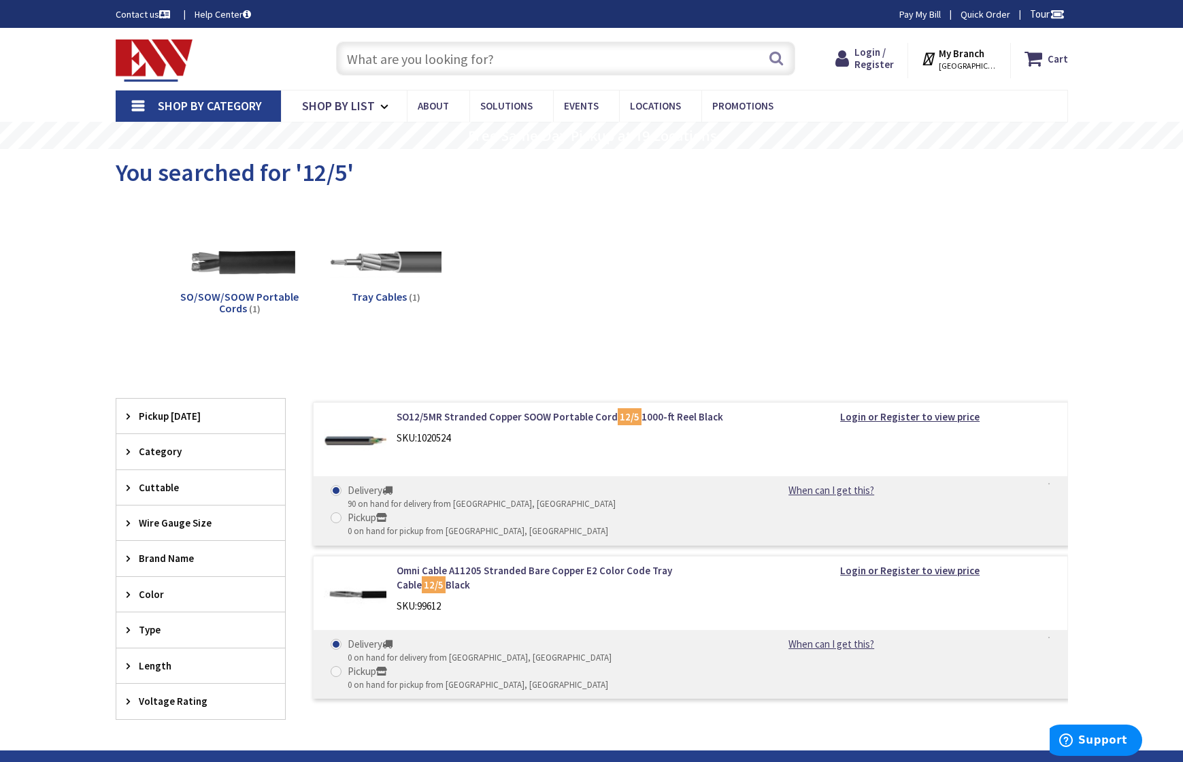
click at [129, 415] on icon at bounding box center [131, 416] width 10 height 10
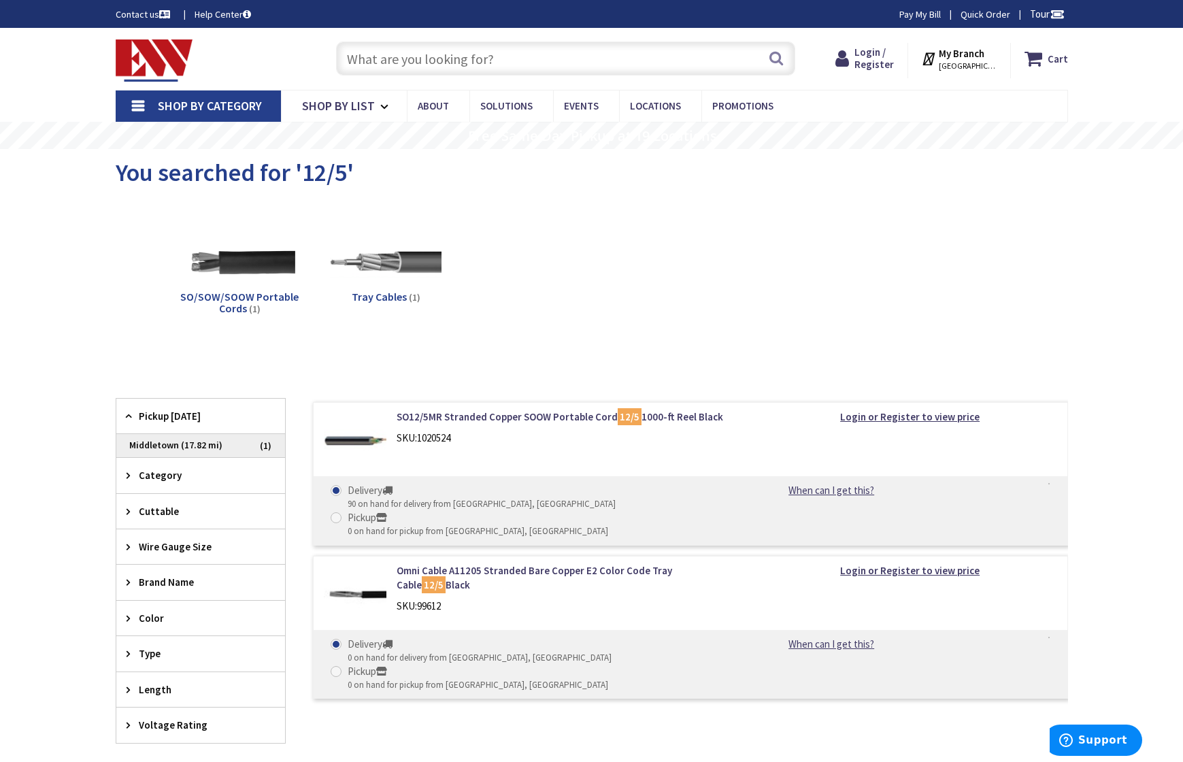
click at [153, 447] on span "Middletown (17.82 mi)" at bounding box center [200, 445] width 169 height 23
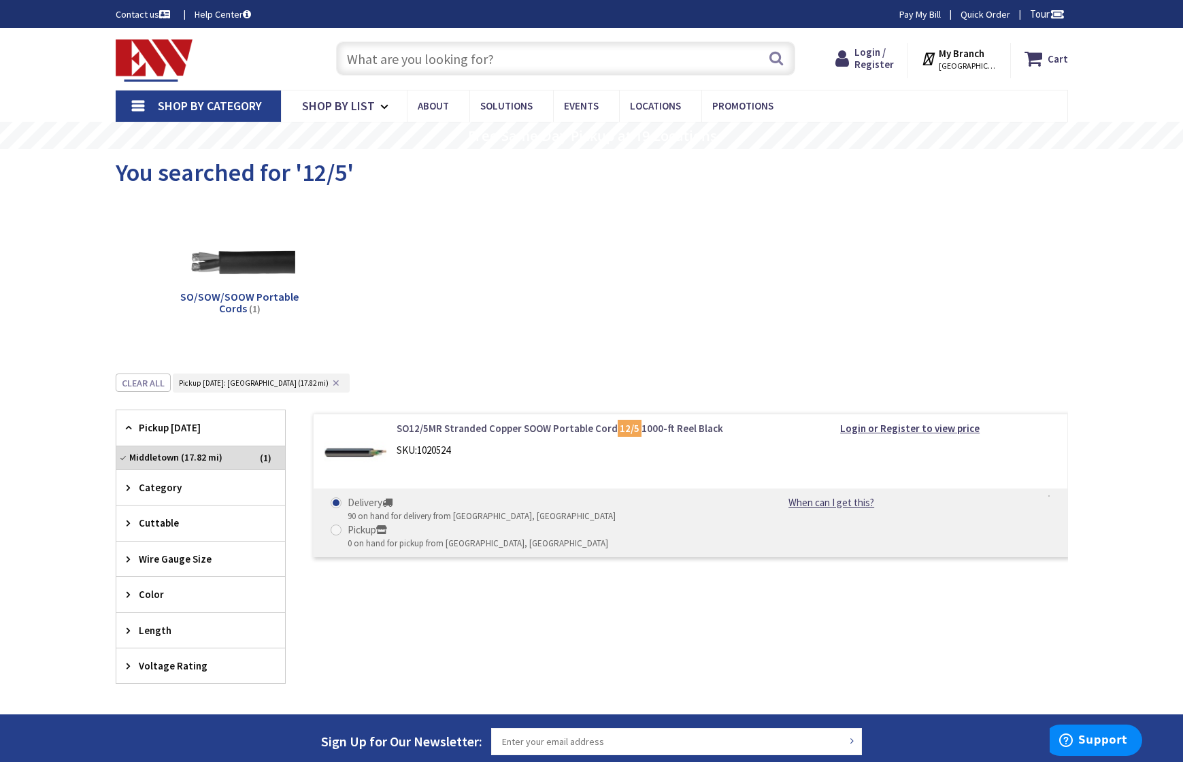
click at [550, 426] on link "SO12/5MR Stranded Copper SOOW Portable Cord 12/5 1000-ft Reel Black" at bounding box center [569, 428] width 346 height 14
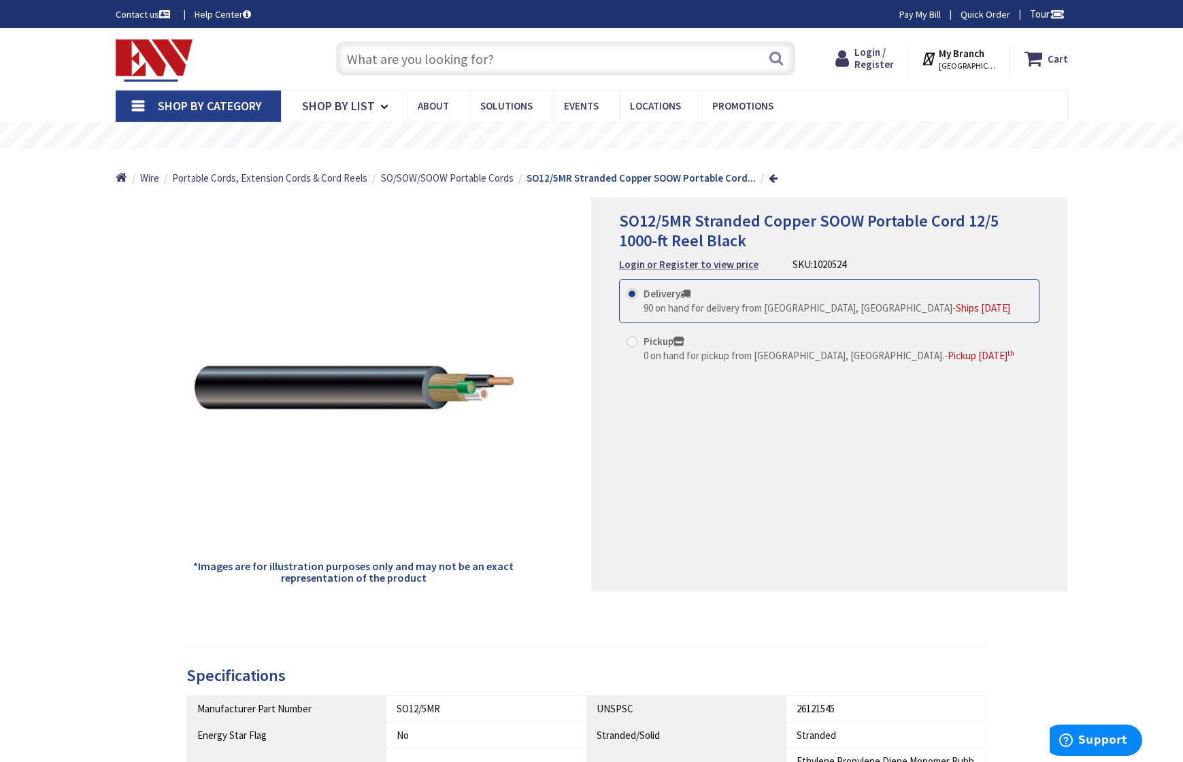
click at [446, 65] on input "text" at bounding box center [565, 58] width 459 height 34
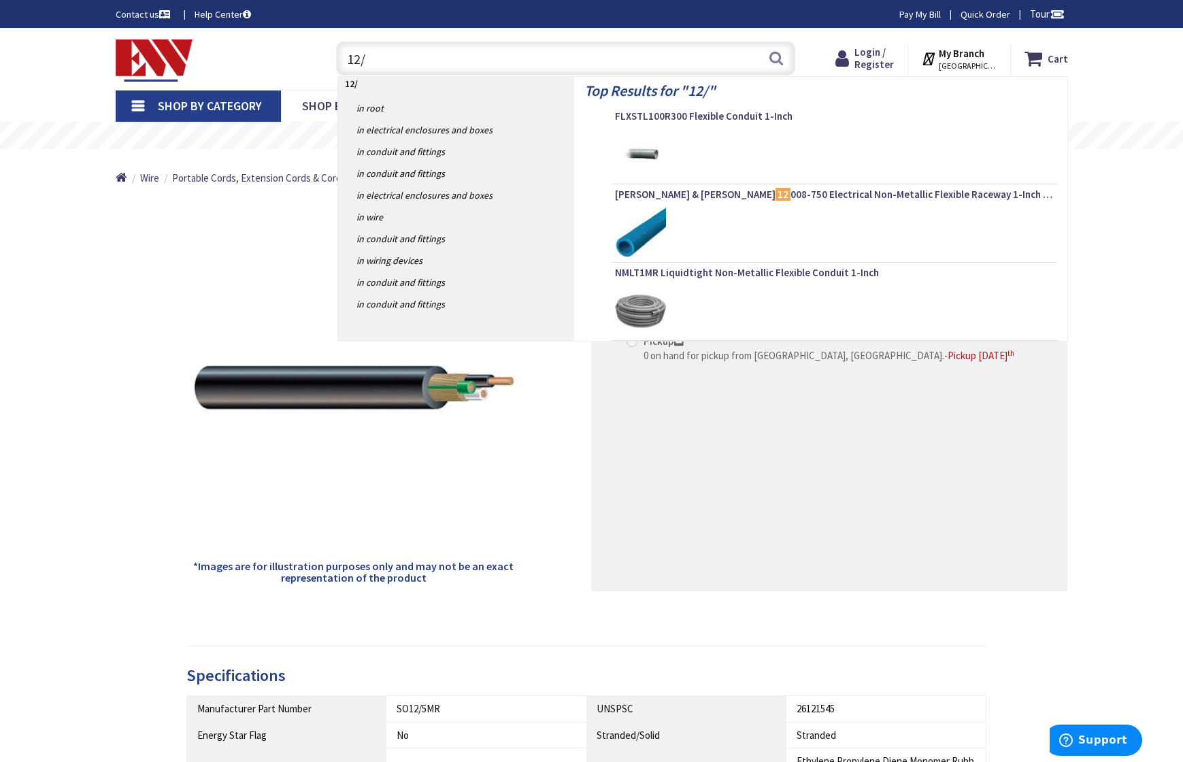
type input "12/4"
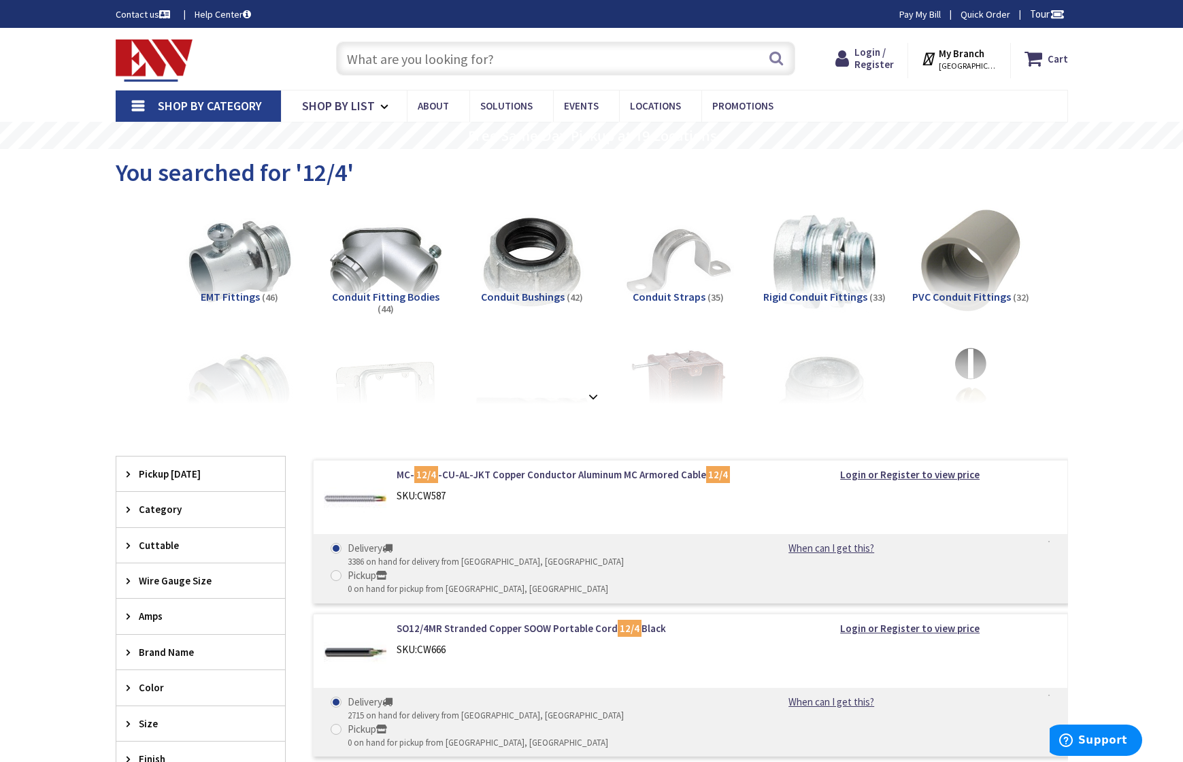
click at [384, 57] on input "text" at bounding box center [565, 58] width 459 height 34
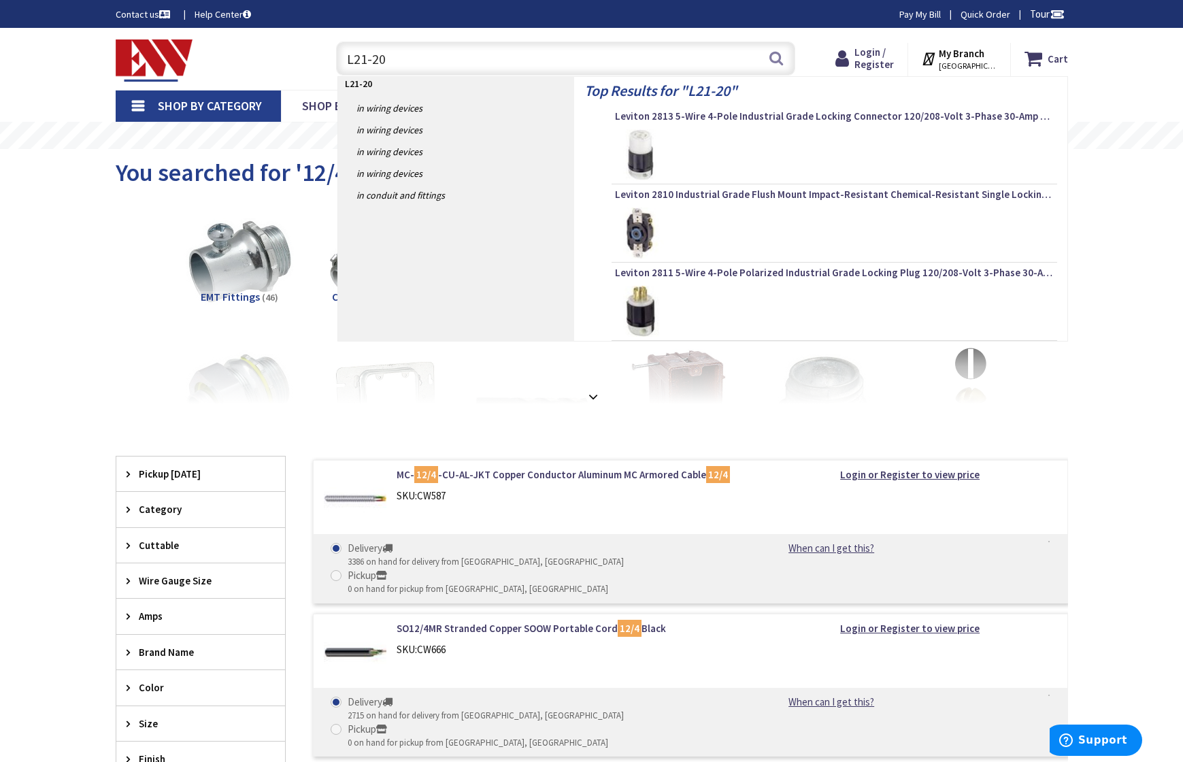
type input "L21-20P"
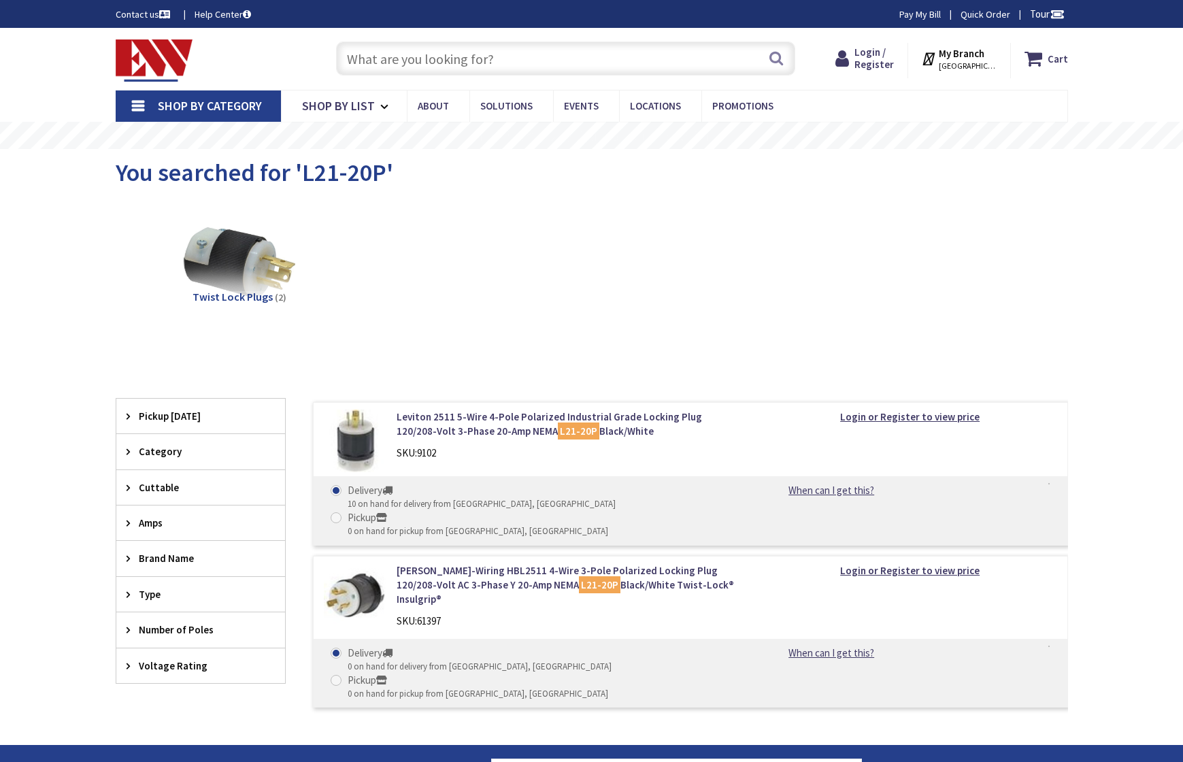
click at [951, 58] on strong "My Branch" at bounding box center [961, 53] width 46 height 13
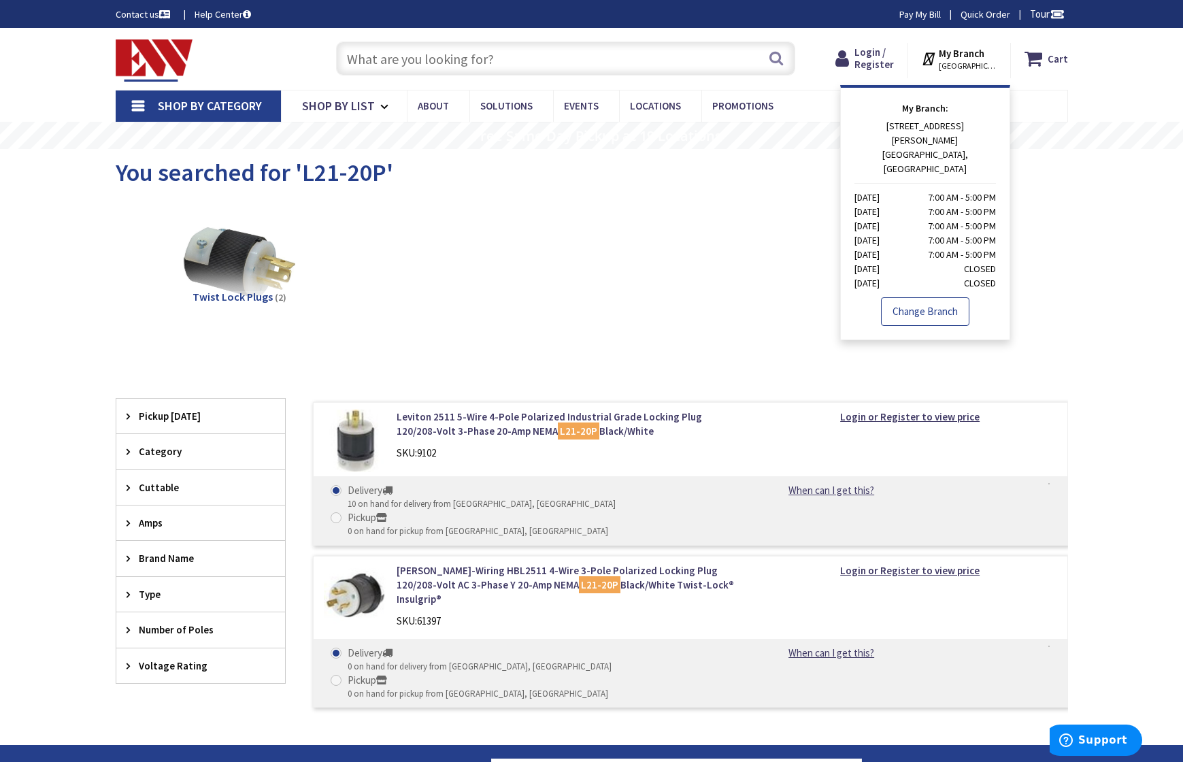
click at [915, 297] on link "Change Branch" at bounding box center [925, 311] width 88 height 29
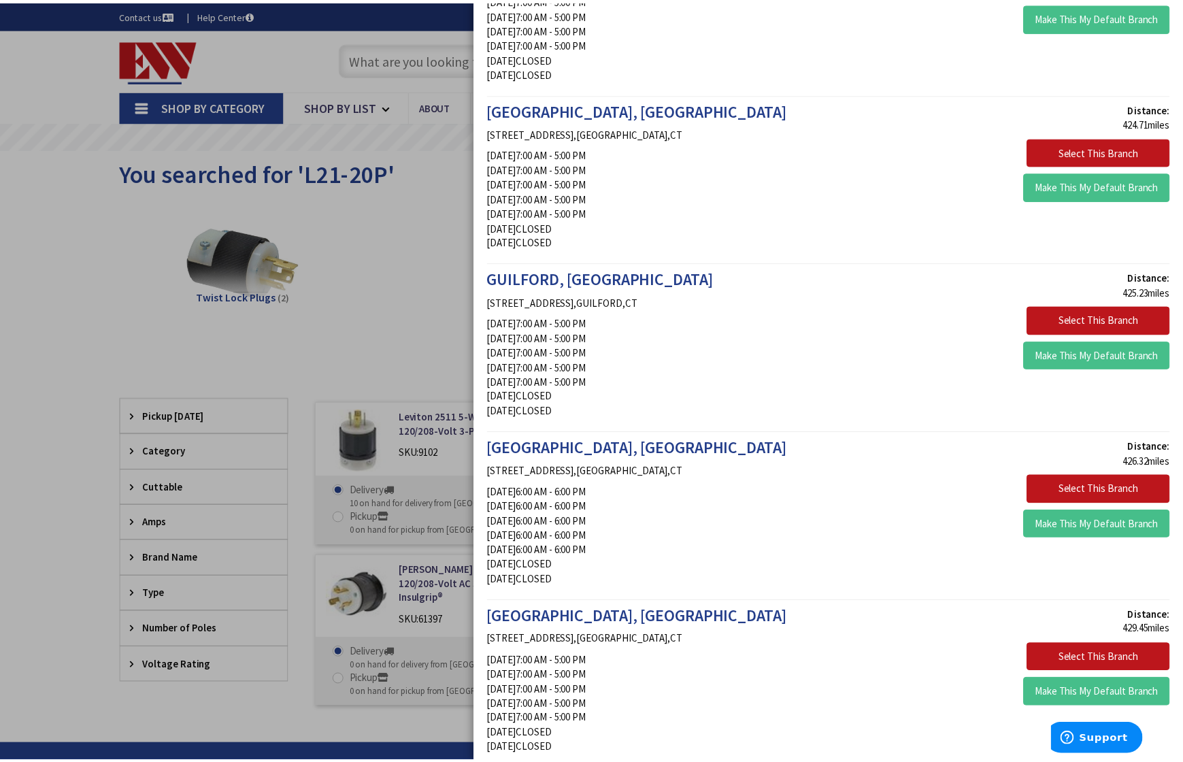
scroll to position [1780, 0]
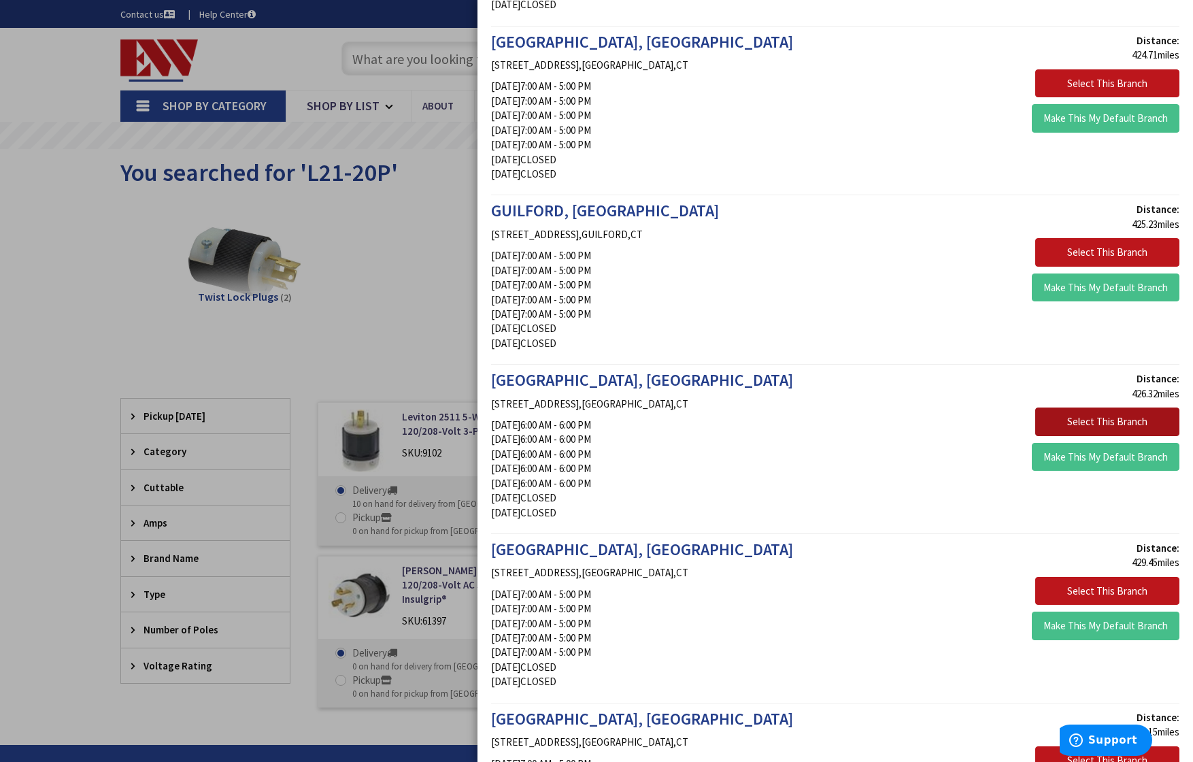
click at [1079, 422] on button "Select This Branch" at bounding box center [1107, 421] width 144 height 29
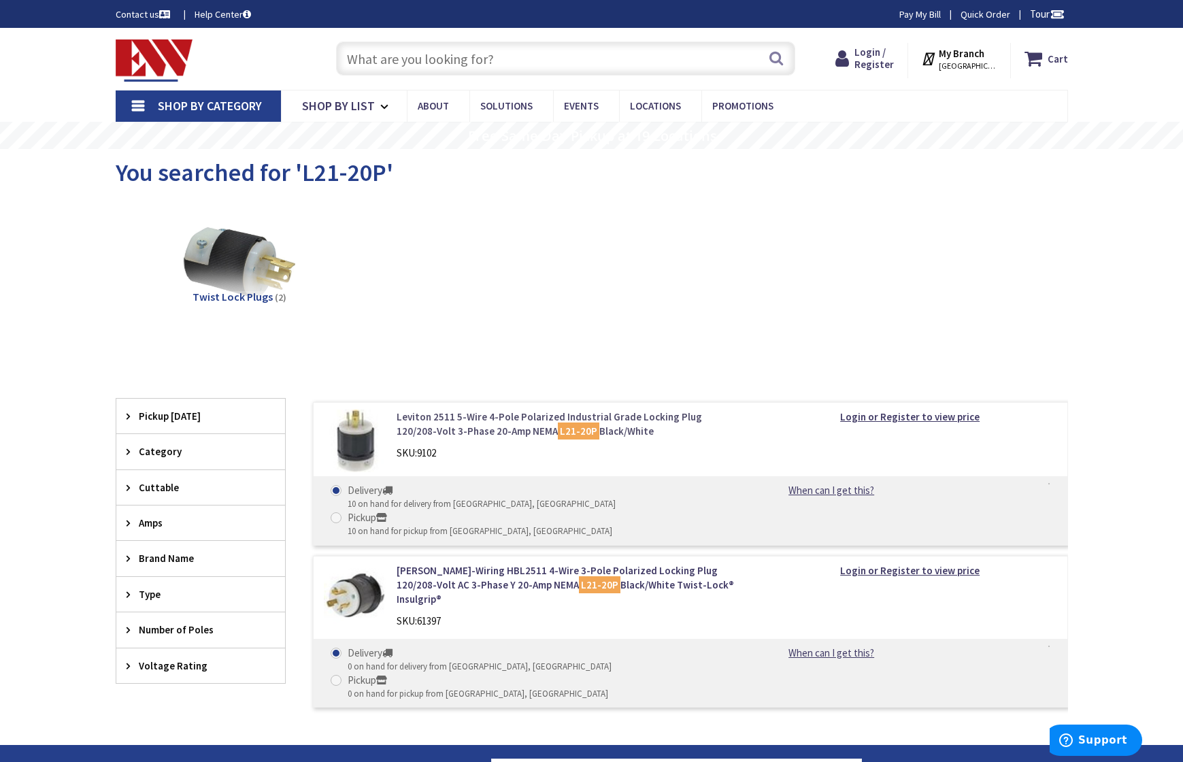
click at [456, 428] on link "Leviton 2511 5-Wire 4-Pole Polarized Industrial Grade Locking Plug 120/208-Volt…" at bounding box center [569, 423] width 346 height 29
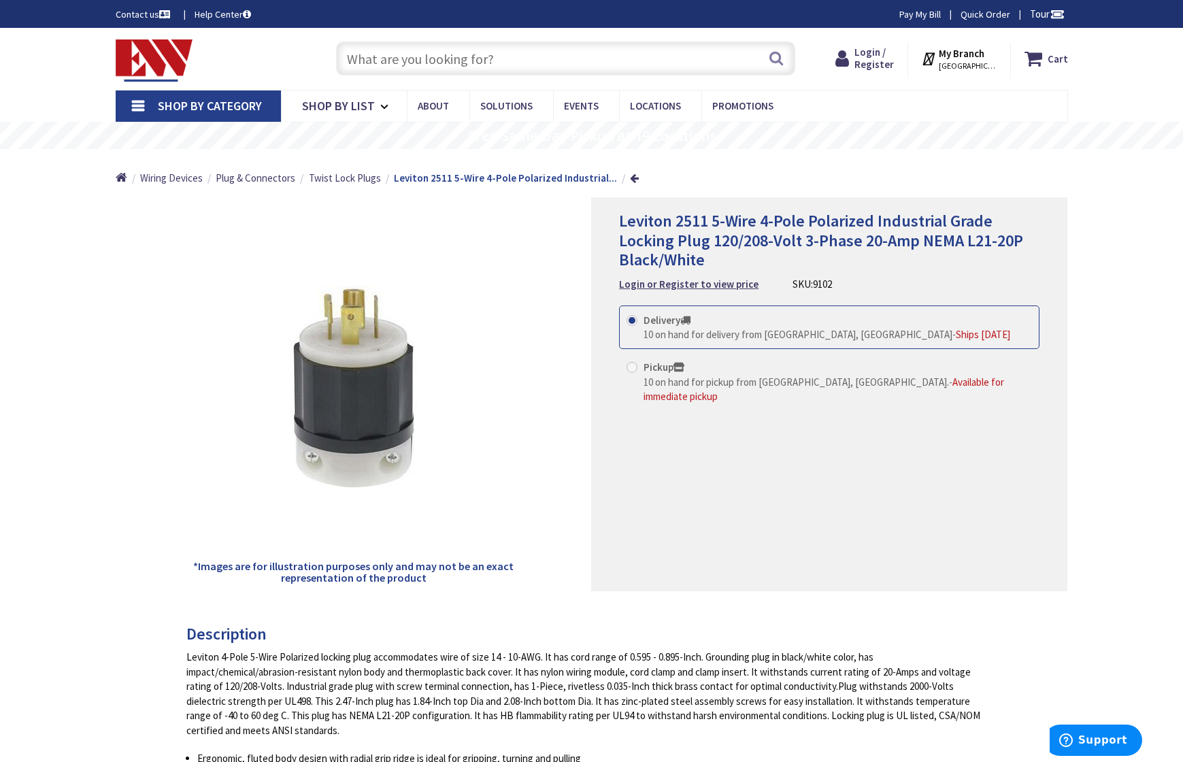
click at [405, 61] on input "text" at bounding box center [565, 58] width 459 height 34
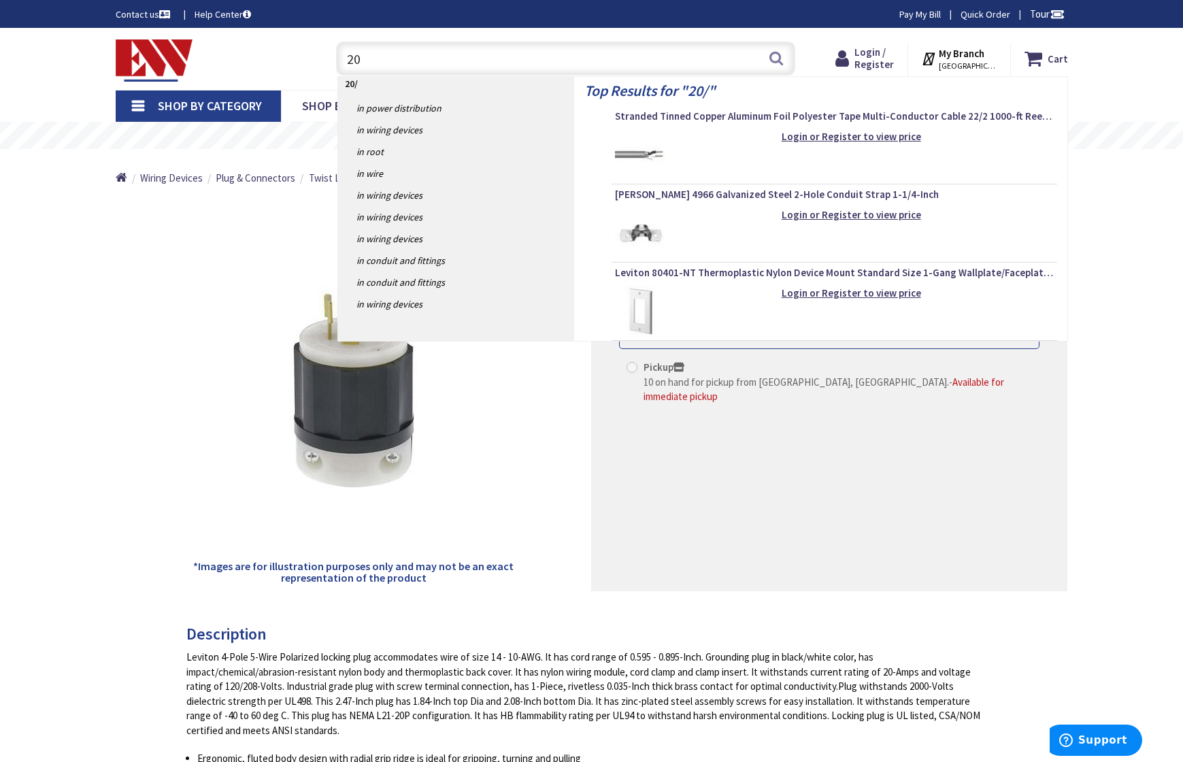
type input "2"
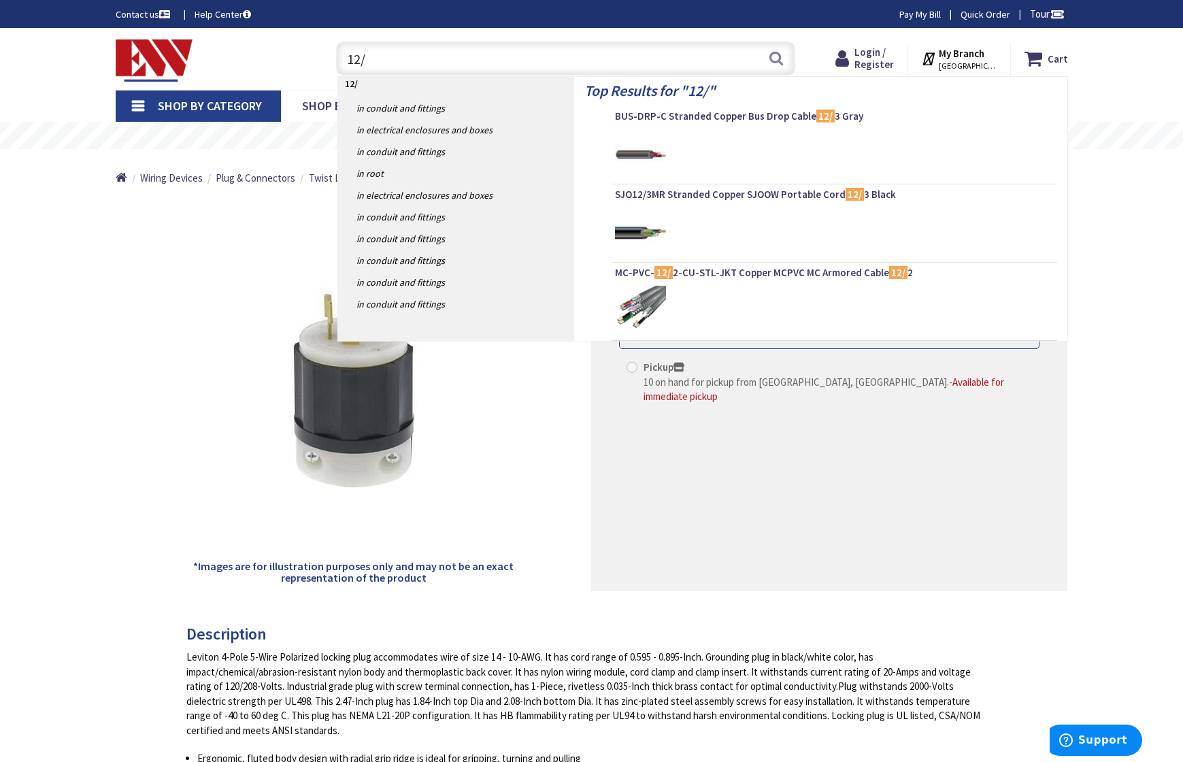
type input "12/5"
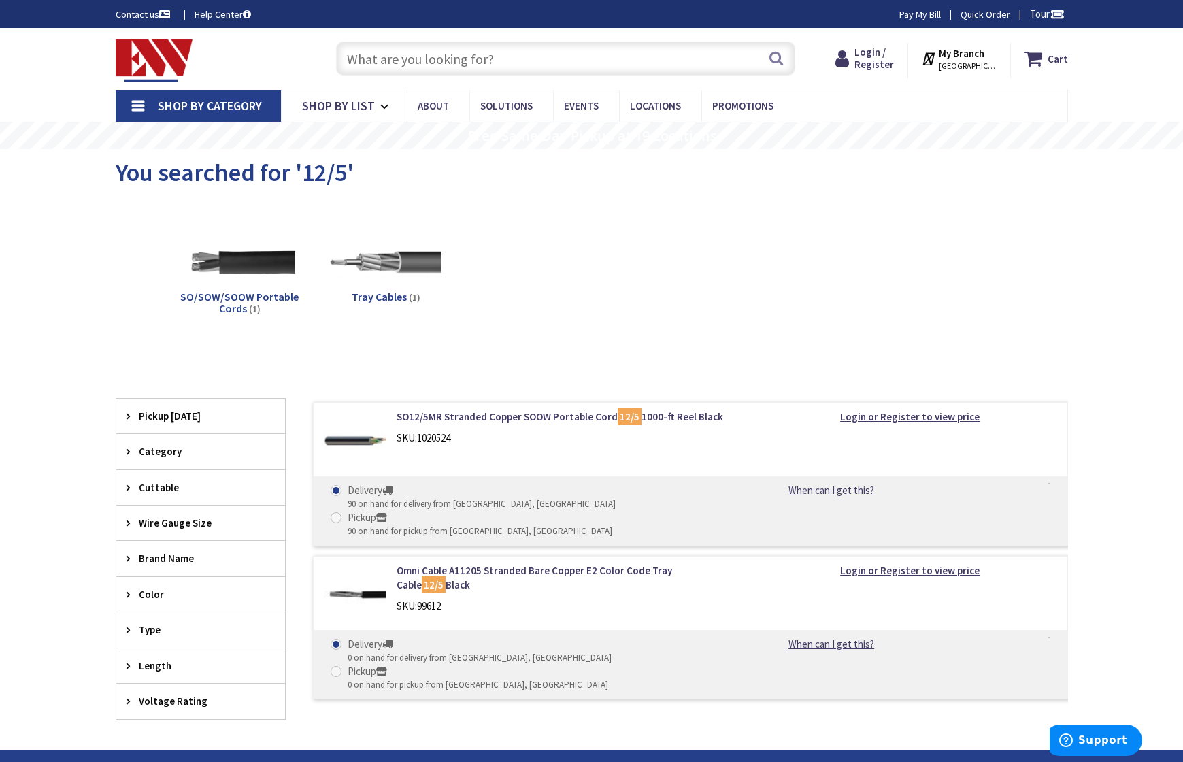
click at [397, 55] on input "text" at bounding box center [565, 58] width 459 height 34
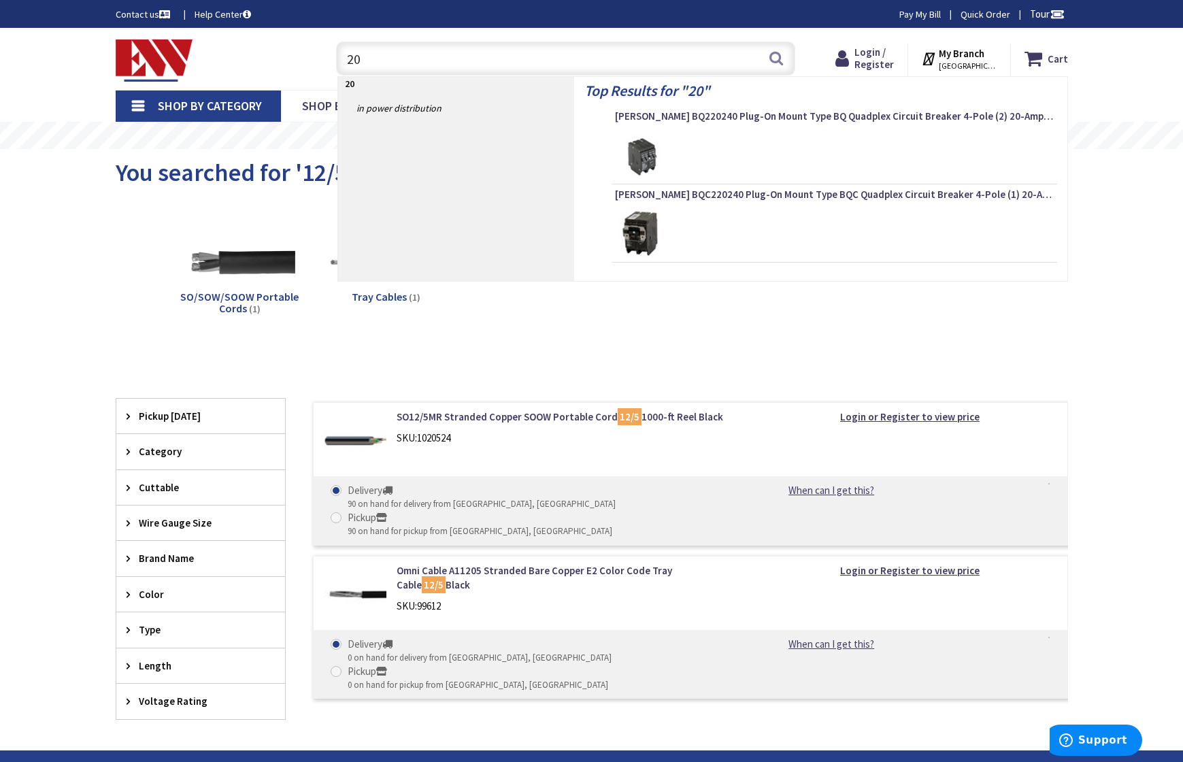
type input "2"
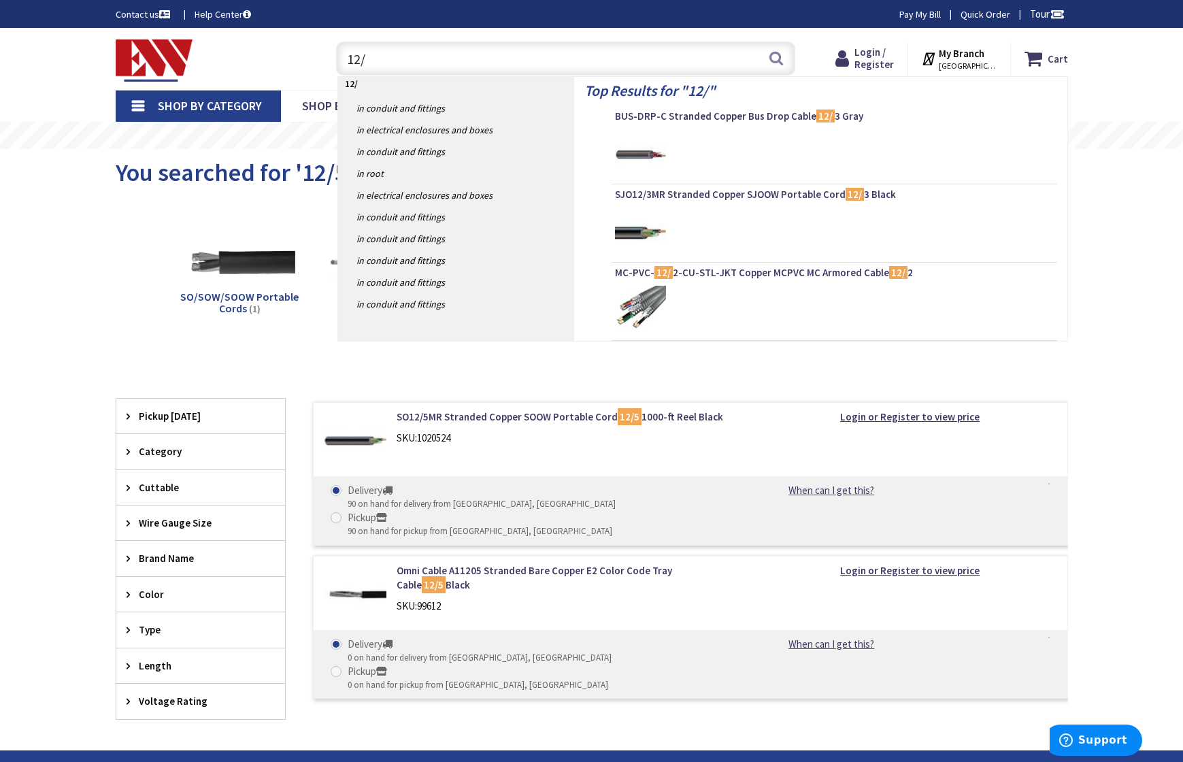
type input "12/4"
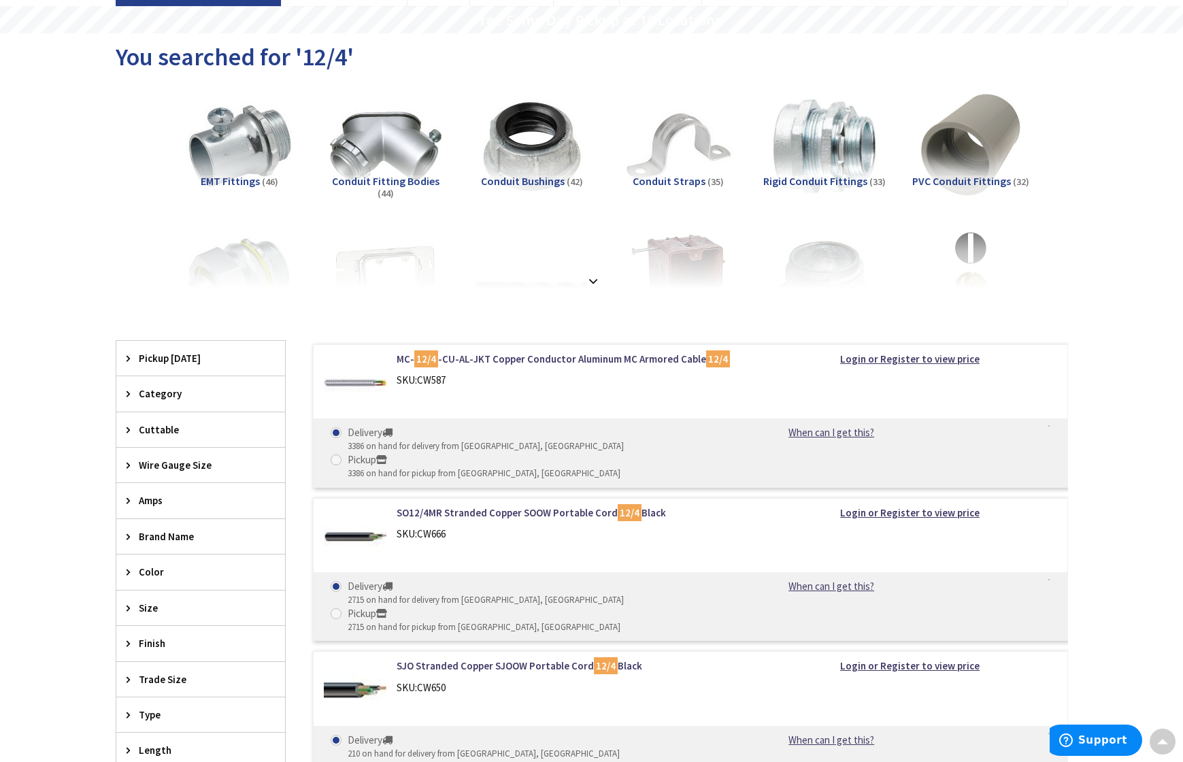
scroll to position [38, 0]
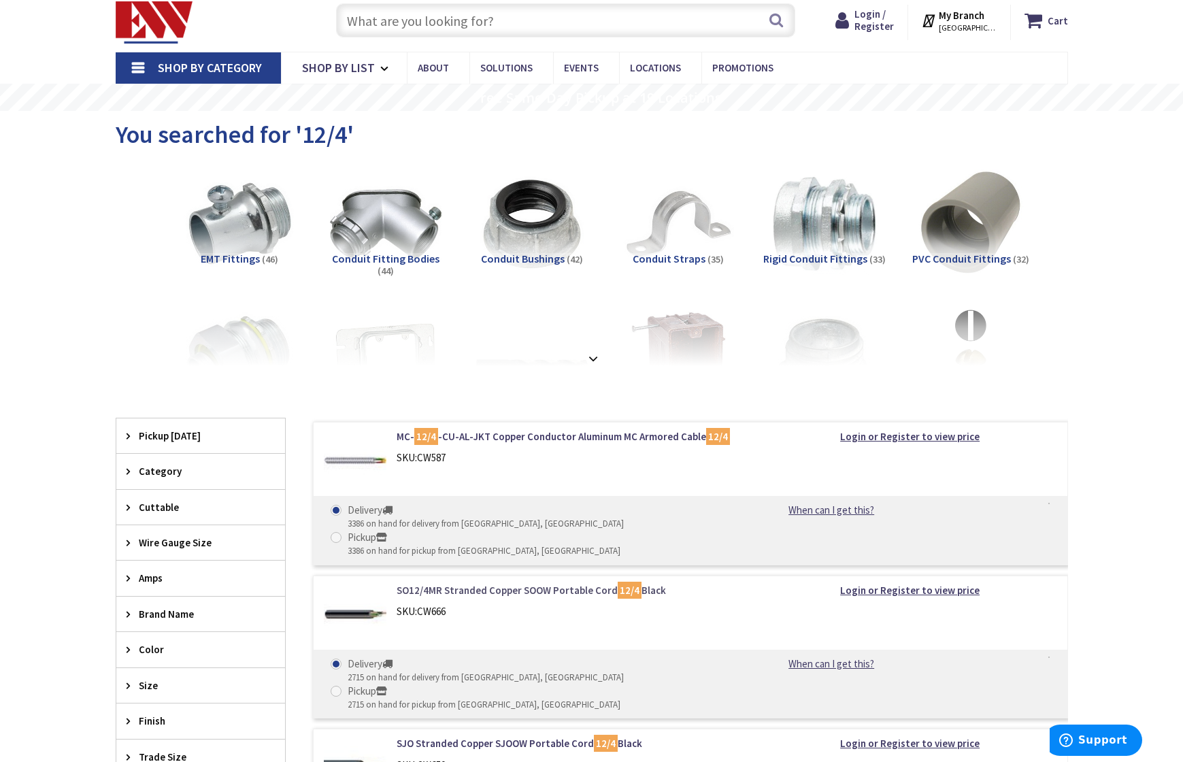
click at [501, 583] on link "SO12/4MR Stranded Copper SOOW Portable Cord 12/4 Black" at bounding box center [569, 590] width 346 height 14
